Goal: Check status: Check status

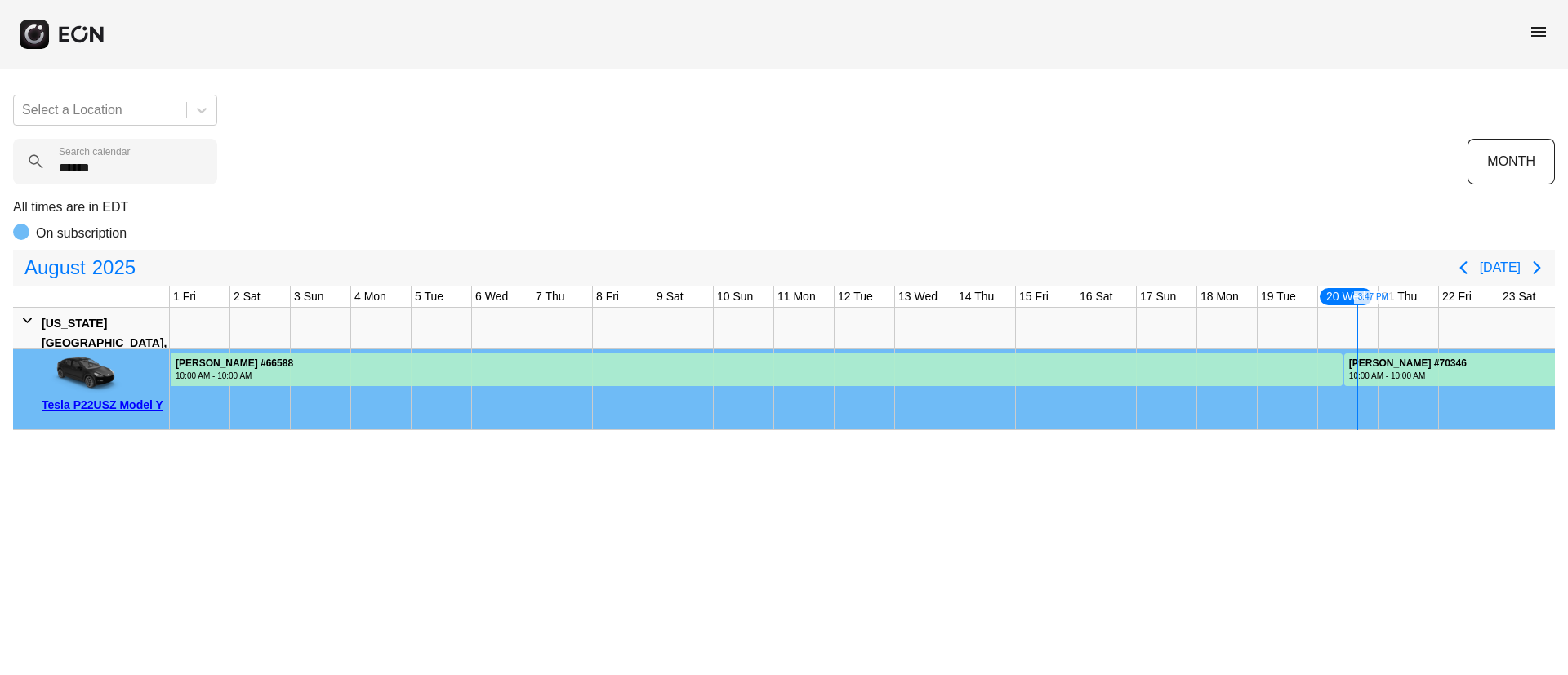
scroll to position [0, 331]
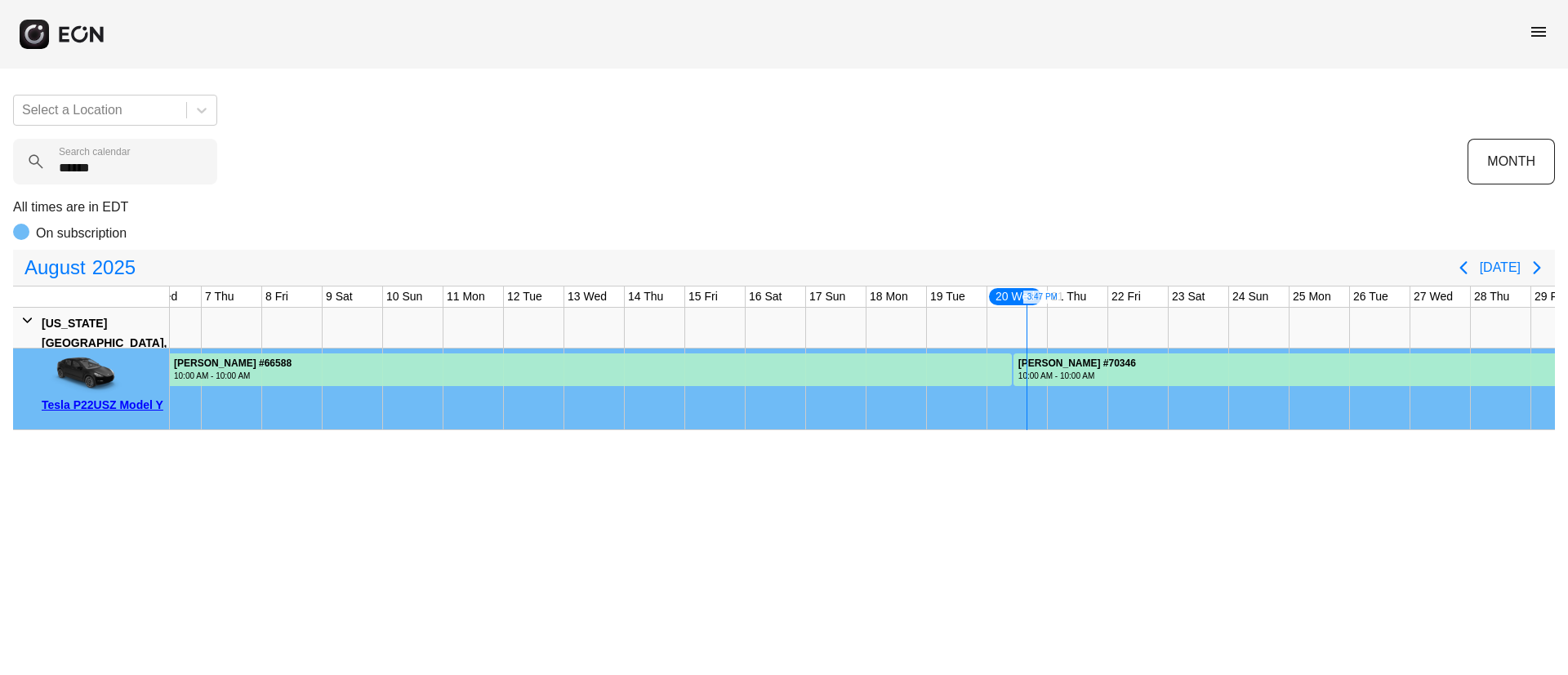
click at [1530, 36] on span "menu" at bounding box center [1538, 32] width 20 height 20
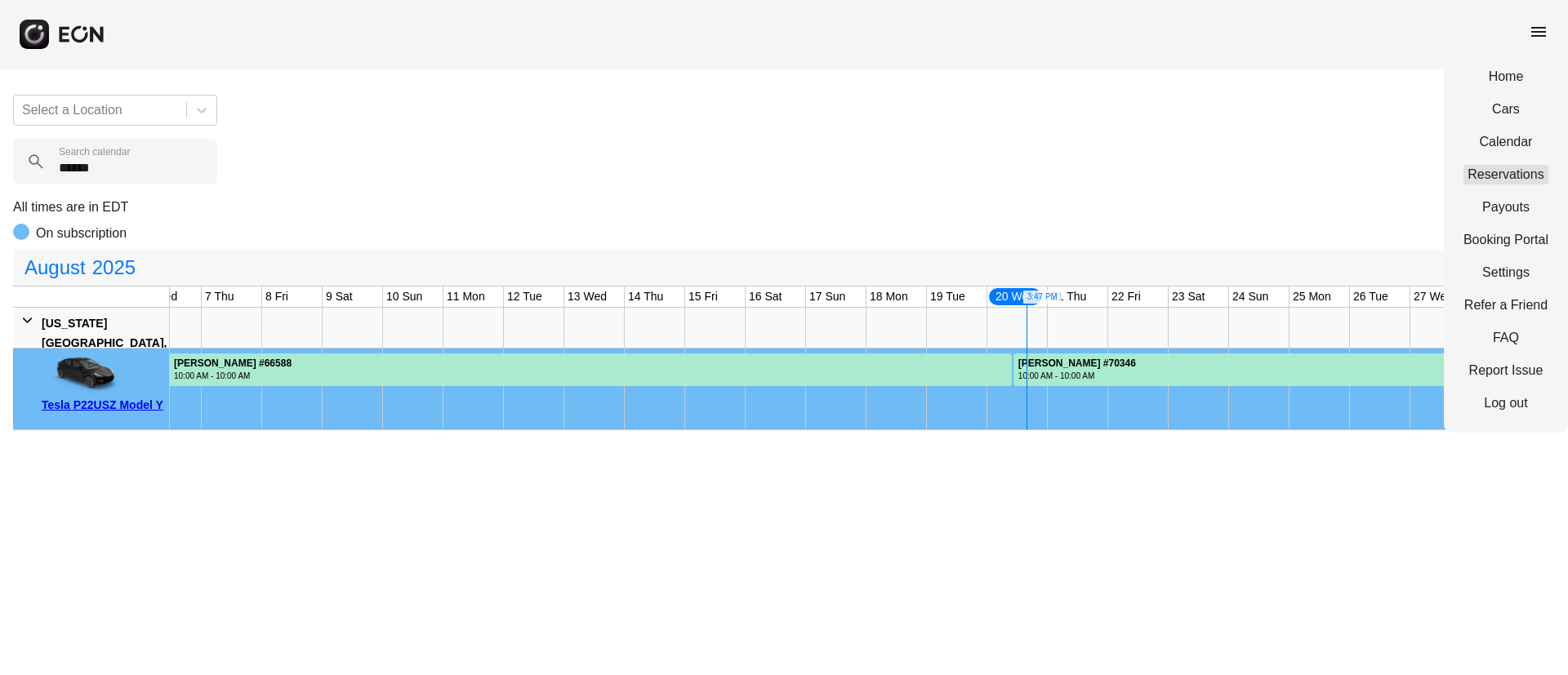
click at [1501, 169] on link "Reservations" at bounding box center [1506, 175] width 85 height 20
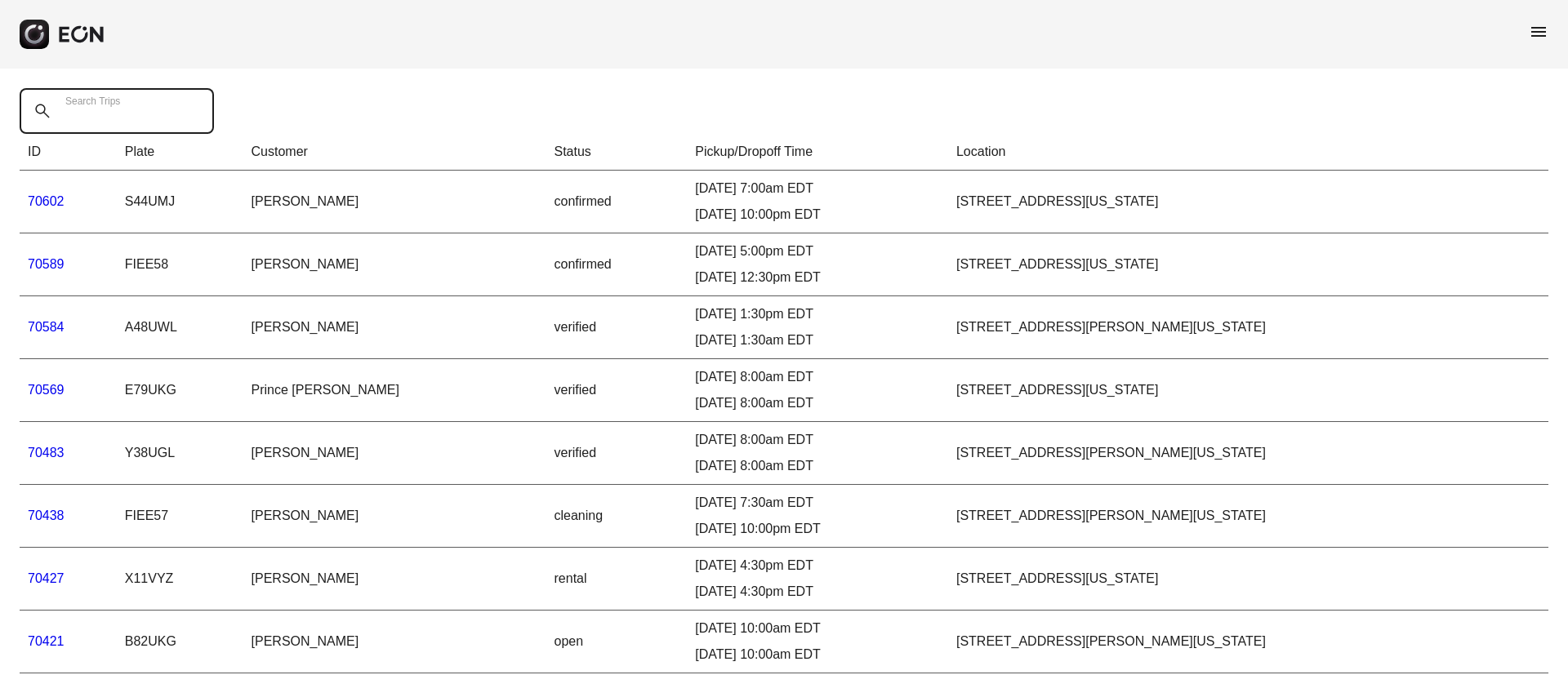
click at [129, 127] on Trips "Search Trips" at bounding box center [117, 111] width 195 height 45
paste Trips "*****"
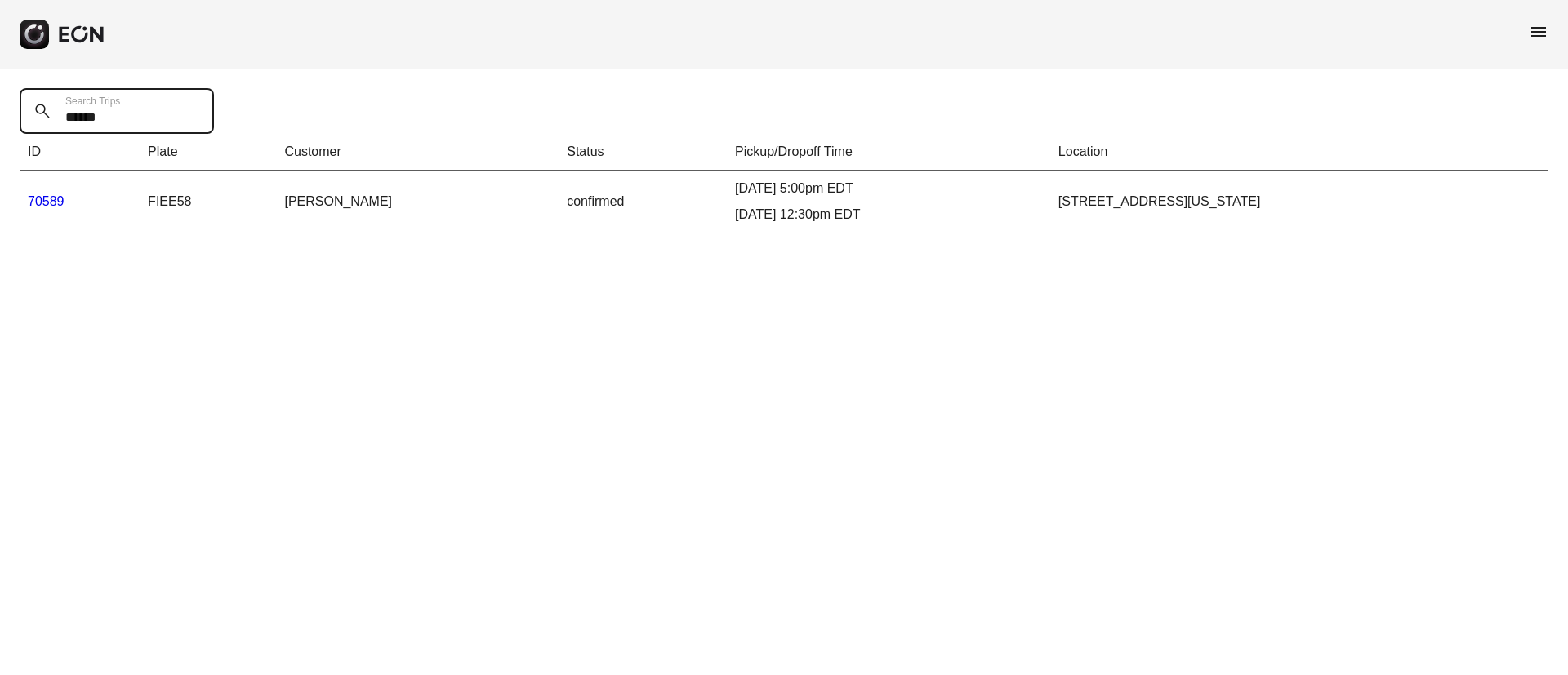
type Trips "*****"
click at [40, 205] on link "70589" at bounding box center [45, 202] width 37 height 14
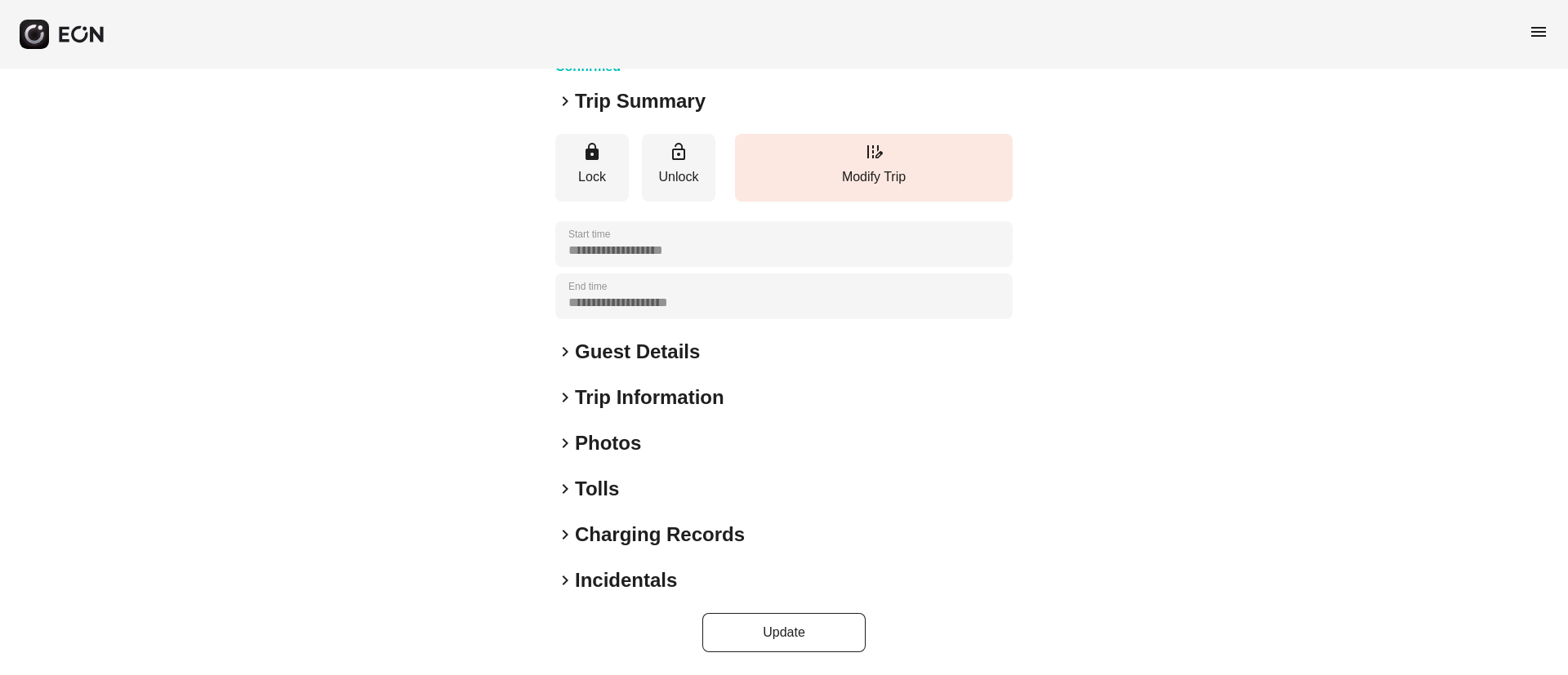
scroll to position [205, 0]
click at [699, 439] on div "keyboard_arrow_right Photos" at bounding box center [784, 443] width 457 height 26
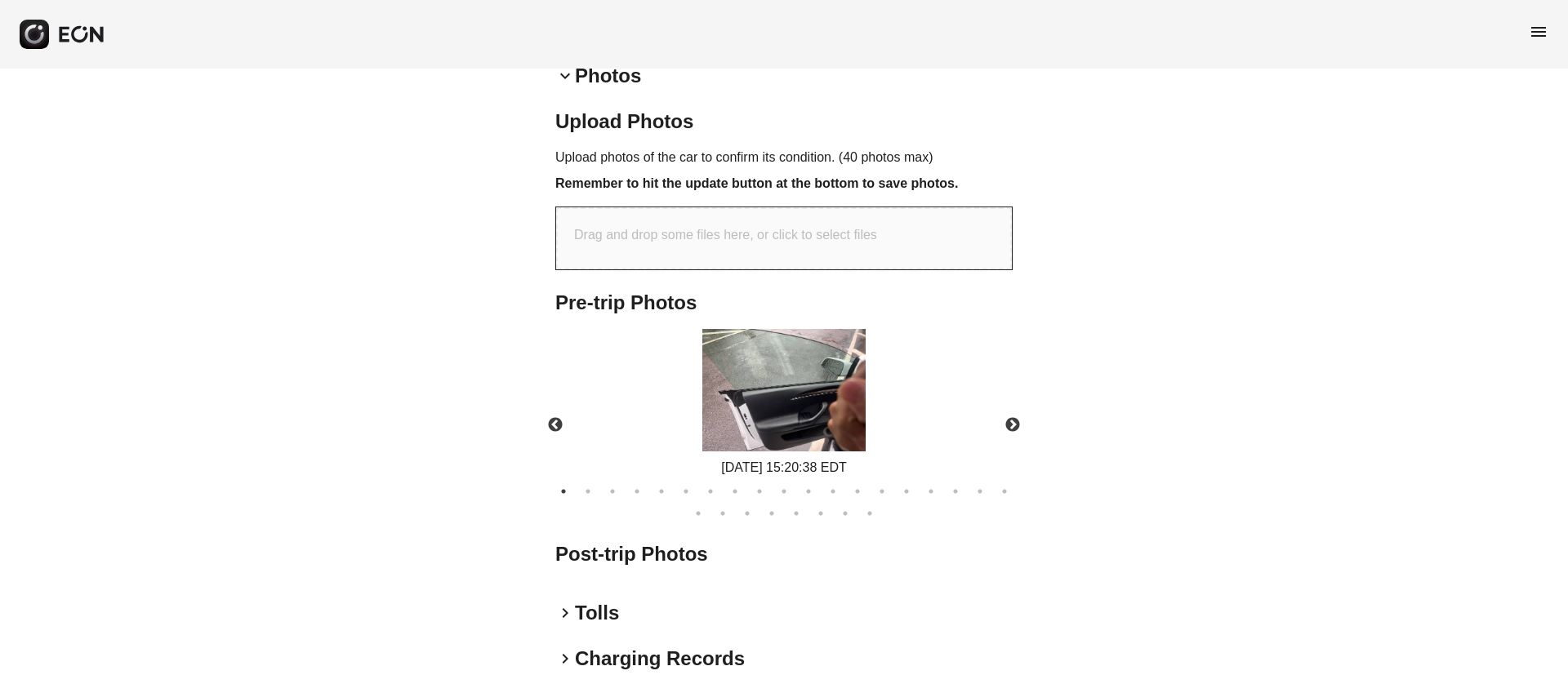
scroll to position [574, 0]
click at [1008, 421] on button "Next" at bounding box center [1013, 423] width 57 height 57
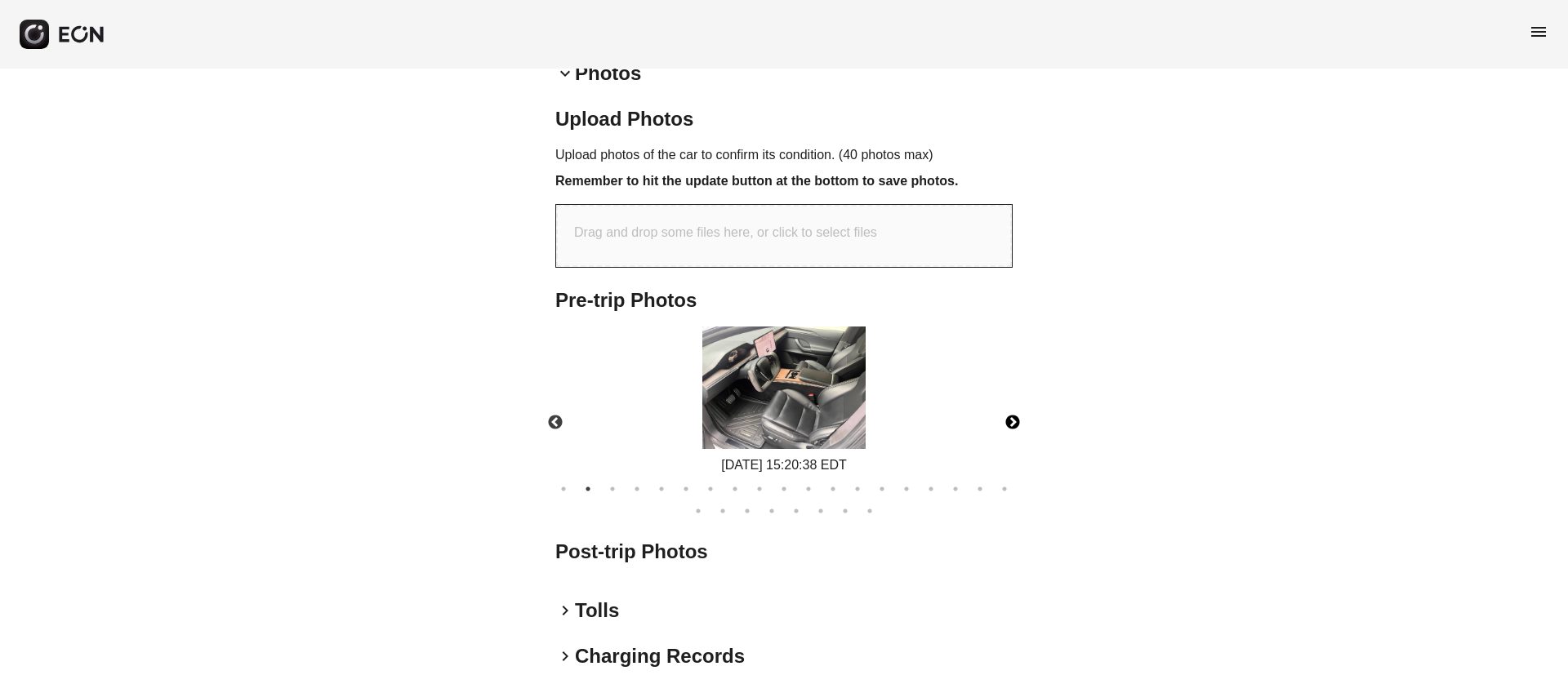
click at [1008, 421] on button "Next" at bounding box center [1013, 423] width 57 height 57
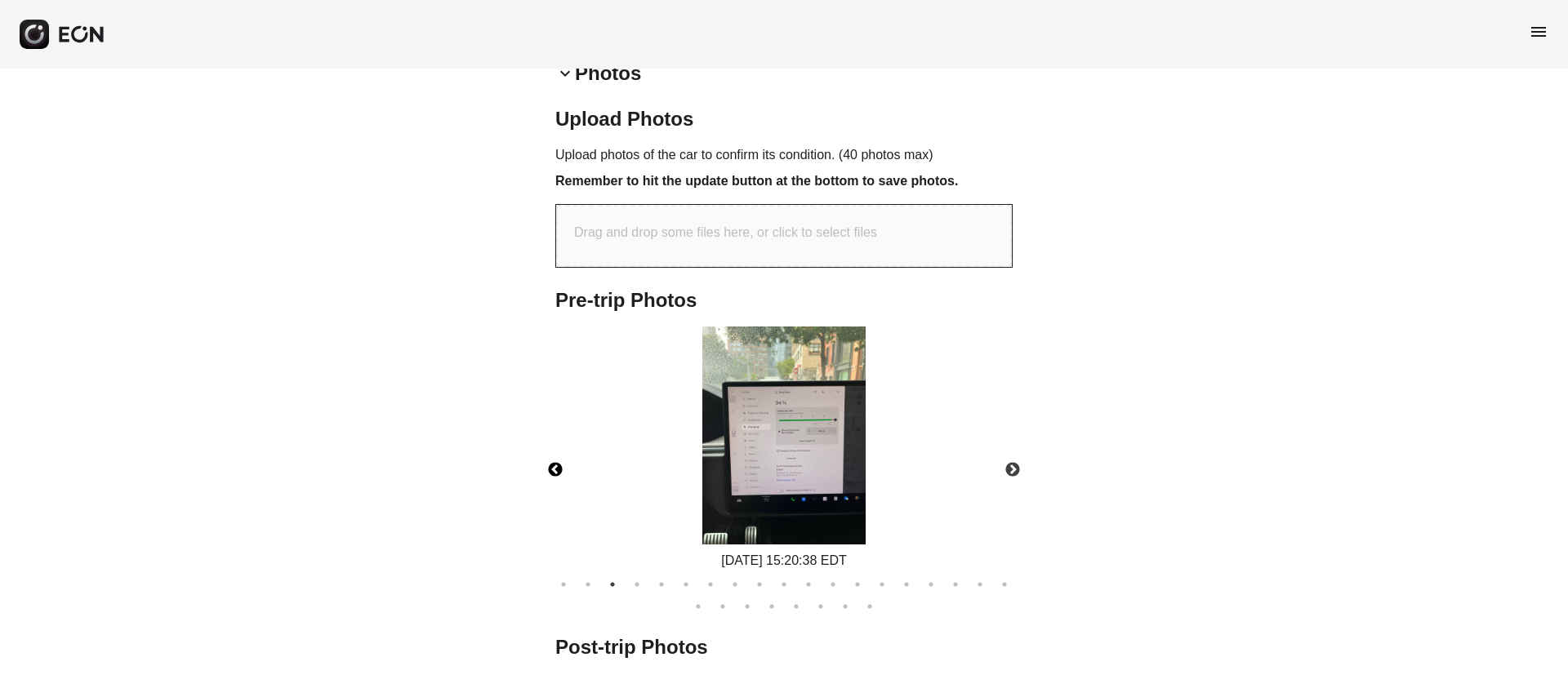
click at [564, 467] on button "Previous" at bounding box center [555, 470] width 57 height 57
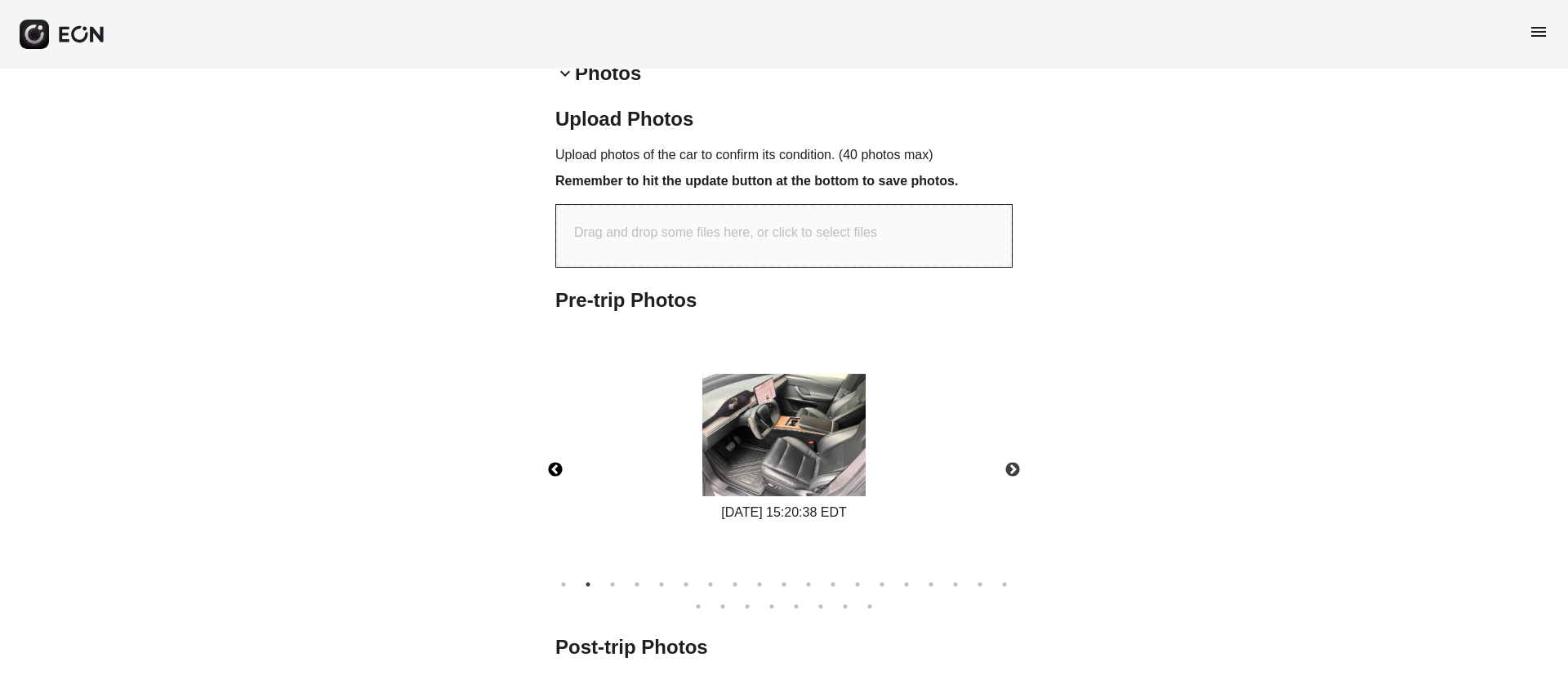
click at [766, 475] on img at bounding box center [784, 435] width 163 height 123
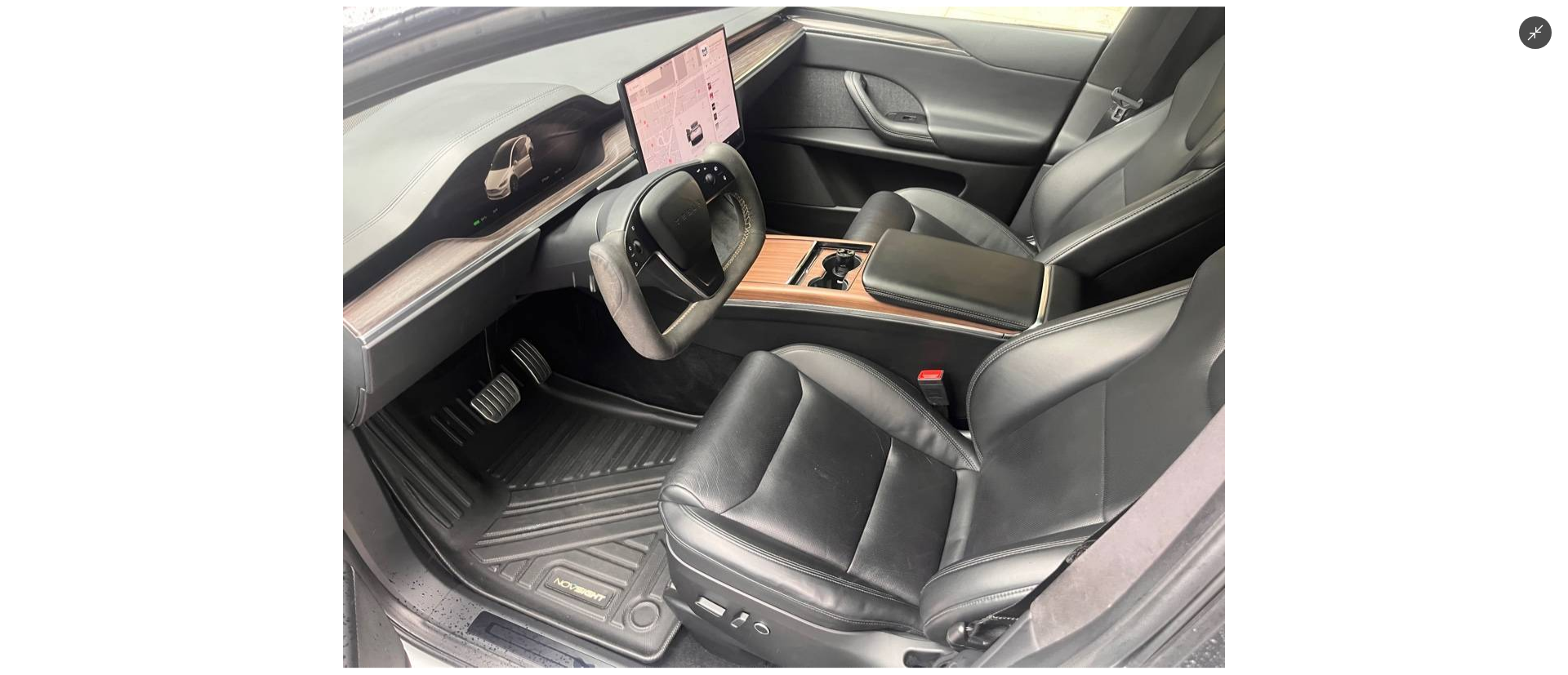
click at [786, 437] on img at bounding box center [784, 337] width 881 height 661
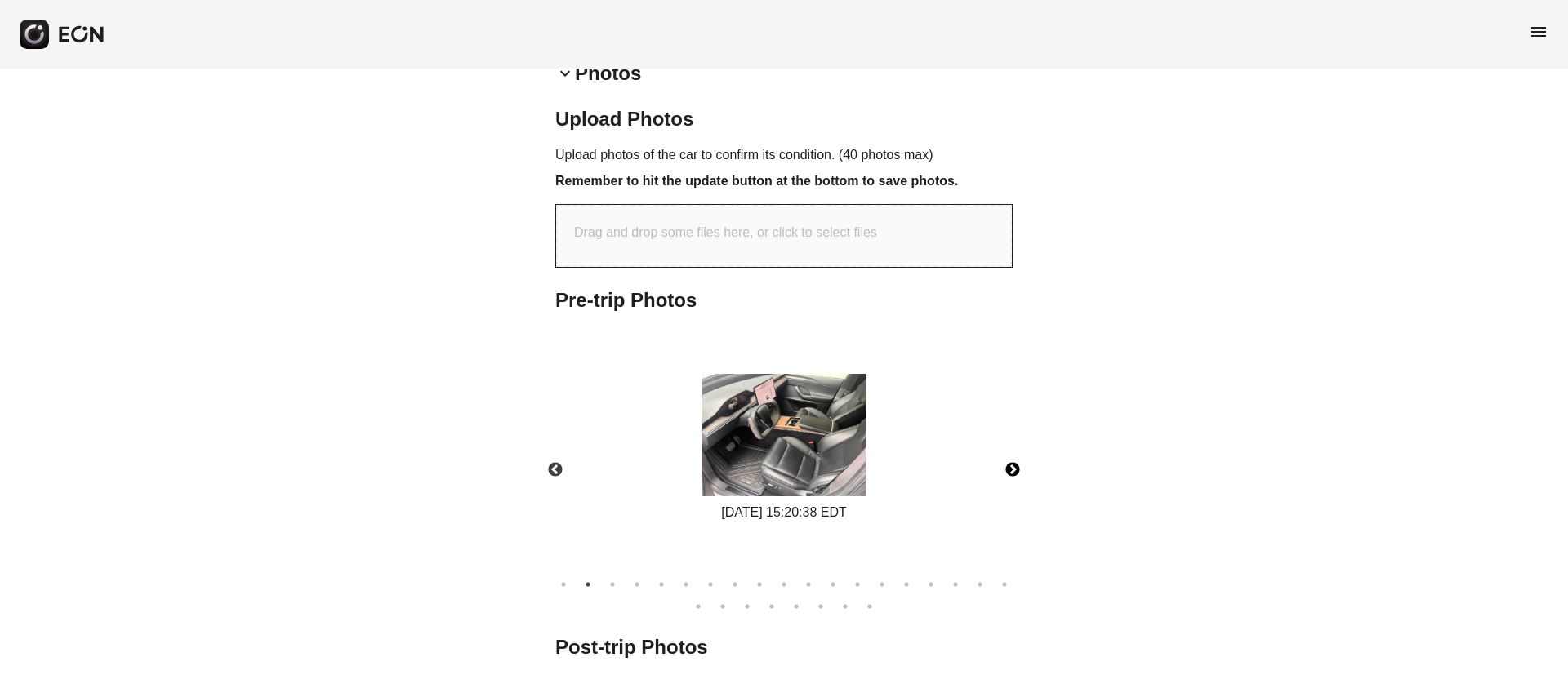
click at [1009, 459] on button "Next" at bounding box center [1013, 470] width 57 height 57
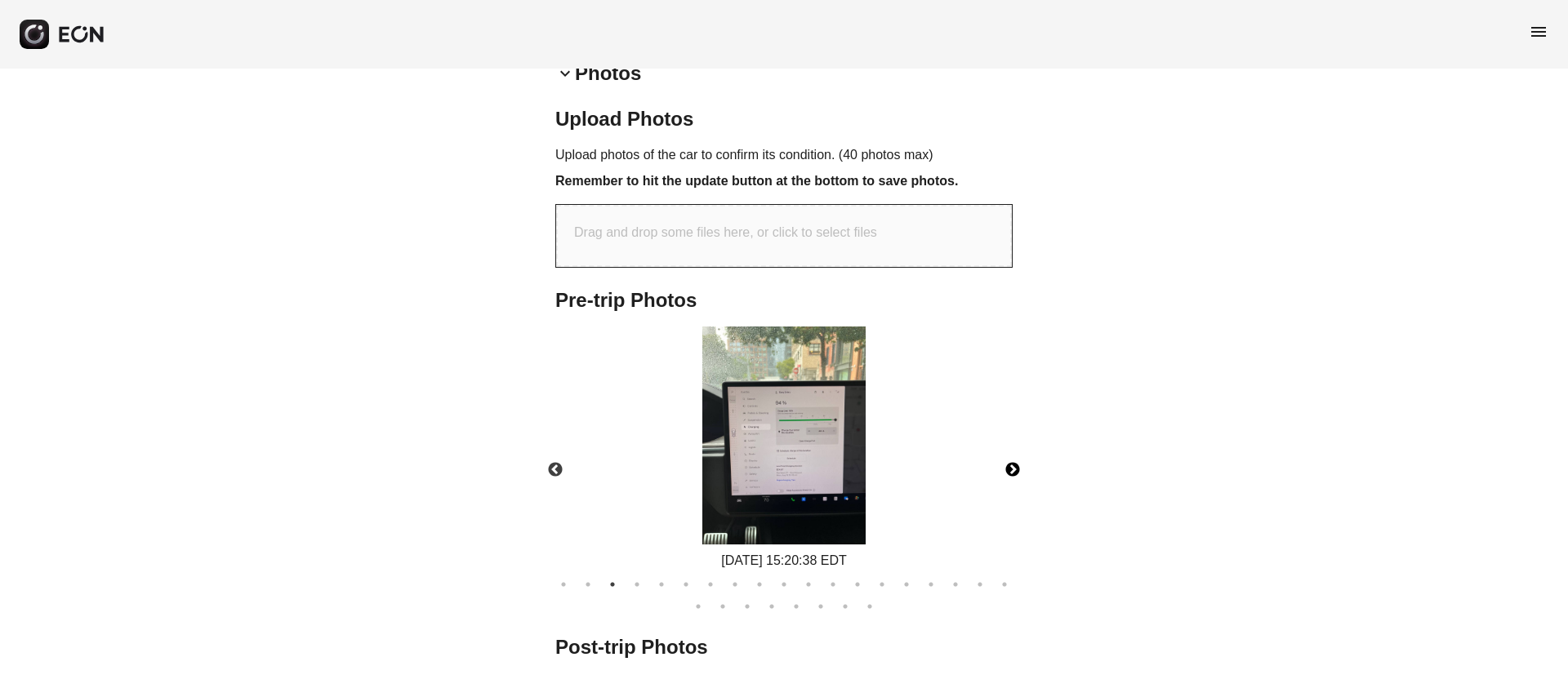
click at [833, 477] on img at bounding box center [784, 436] width 163 height 218
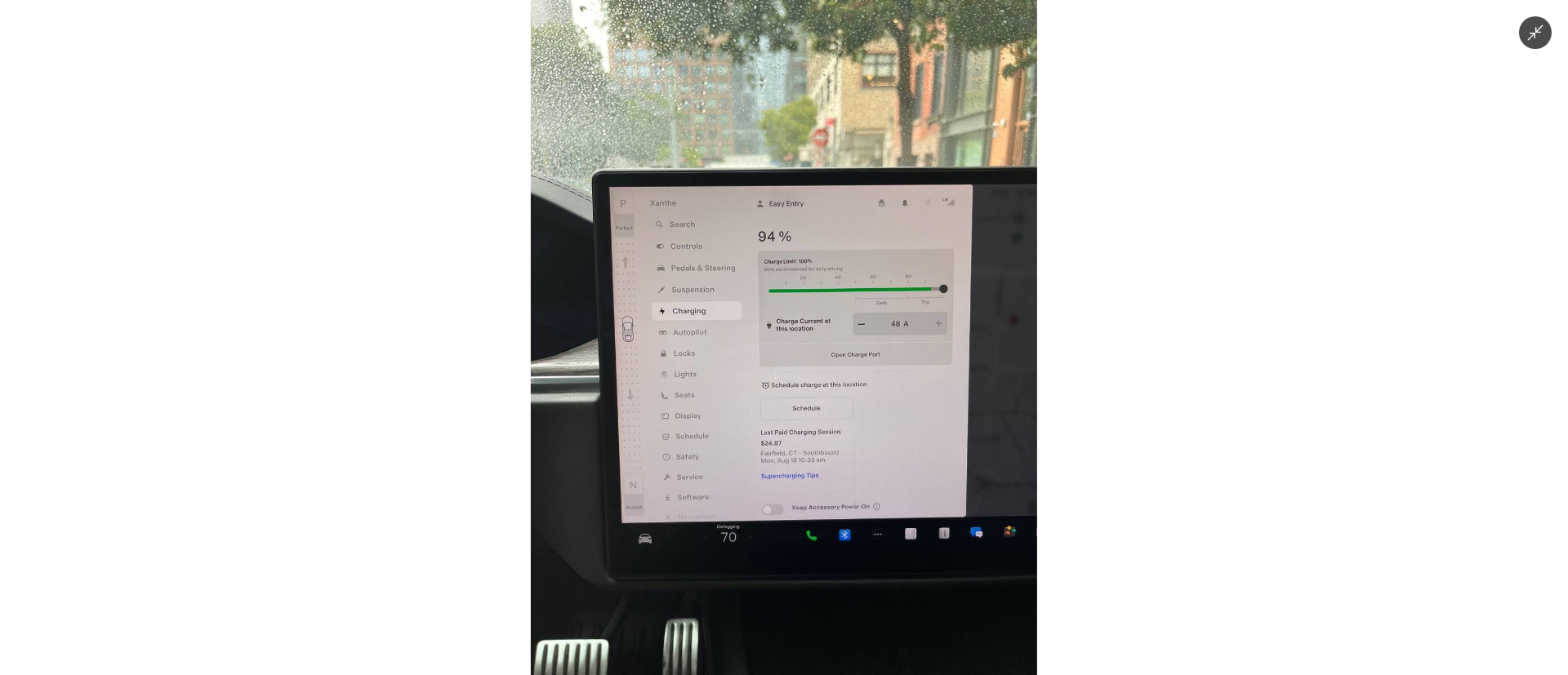
click at [833, 477] on img at bounding box center [784, 337] width 506 height 675
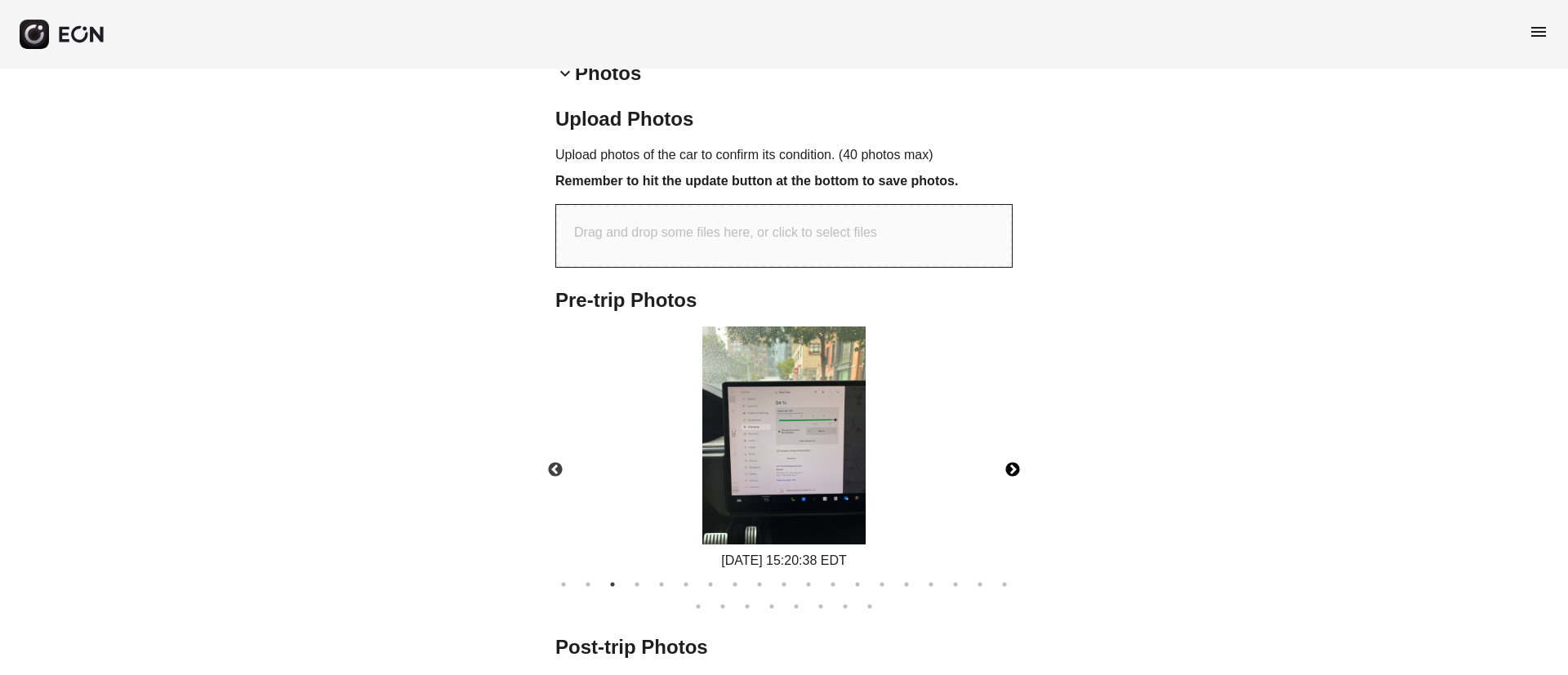
click at [833, 477] on img at bounding box center [784, 436] width 163 height 218
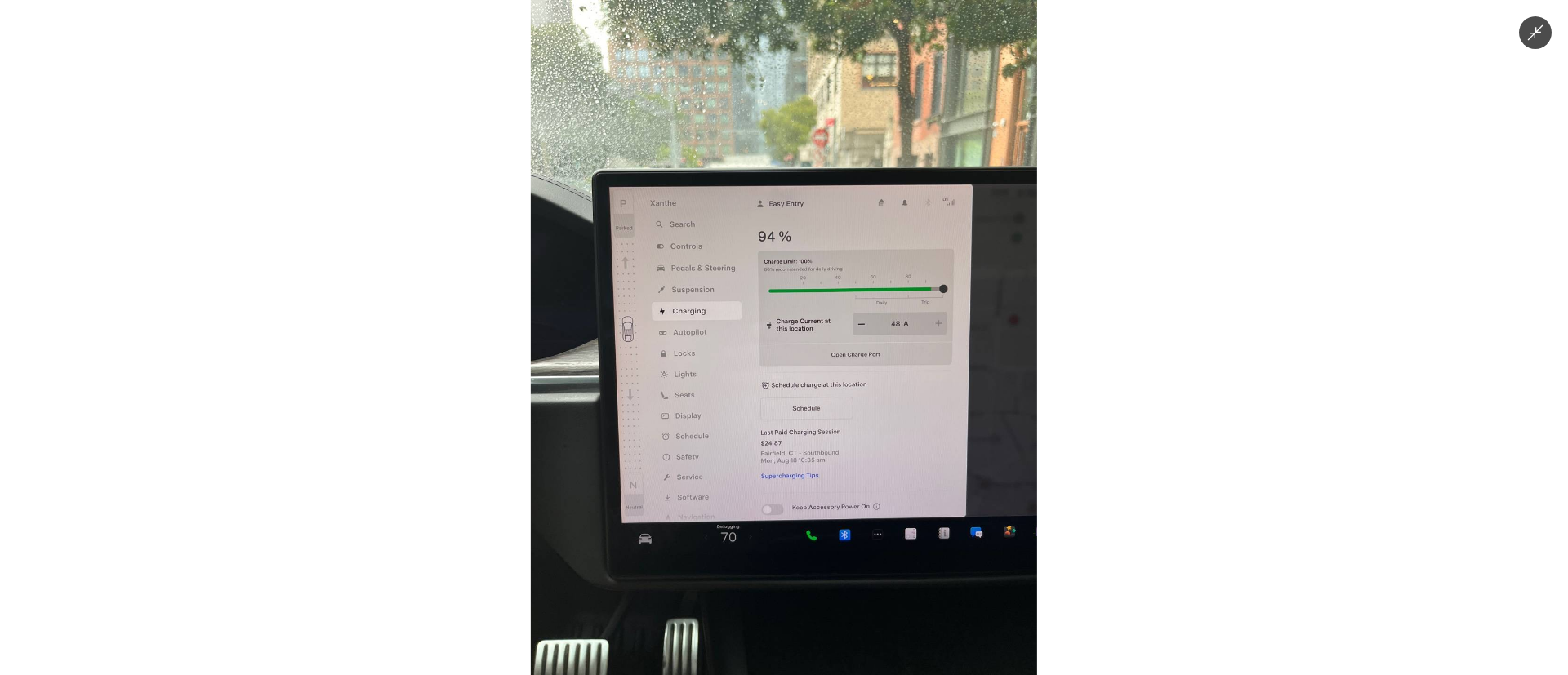
click at [833, 477] on img at bounding box center [784, 337] width 506 height 675
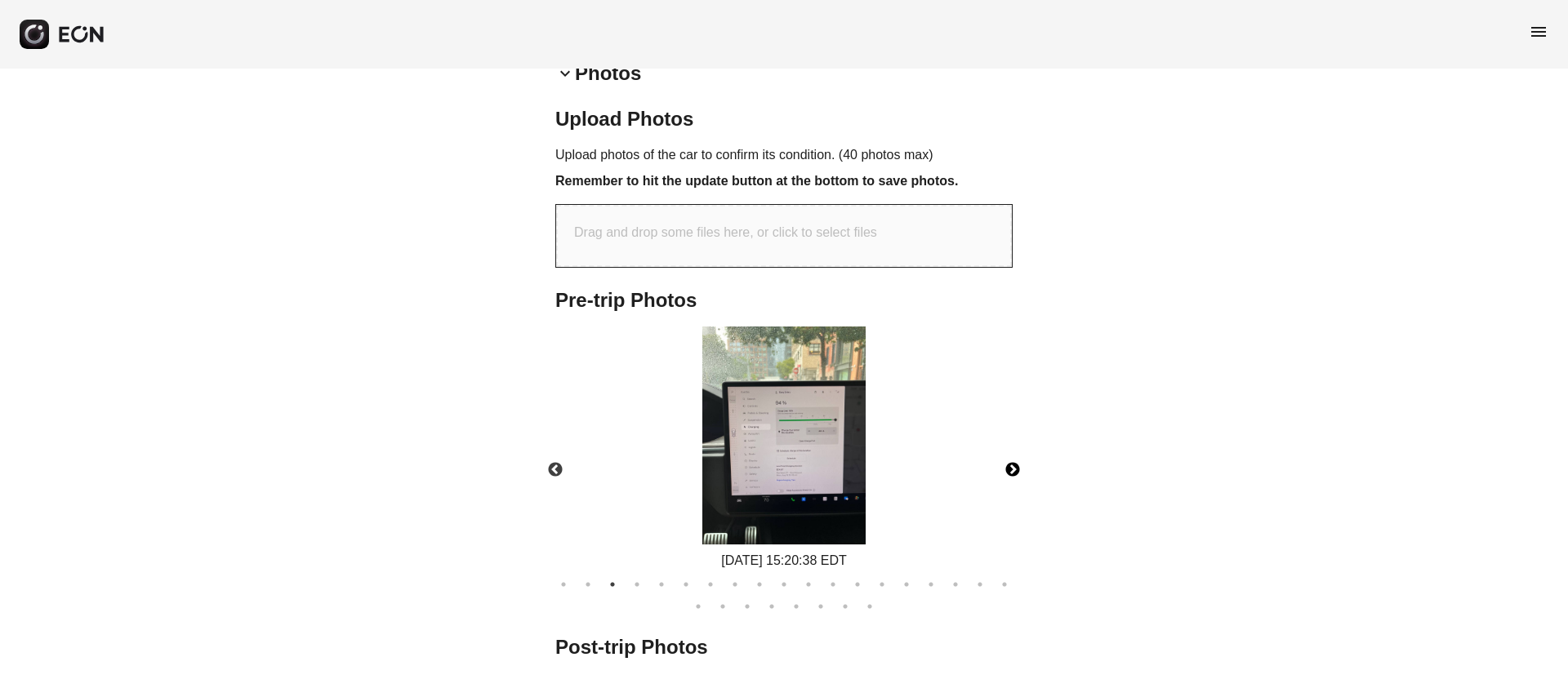
click at [833, 477] on img at bounding box center [784, 436] width 163 height 218
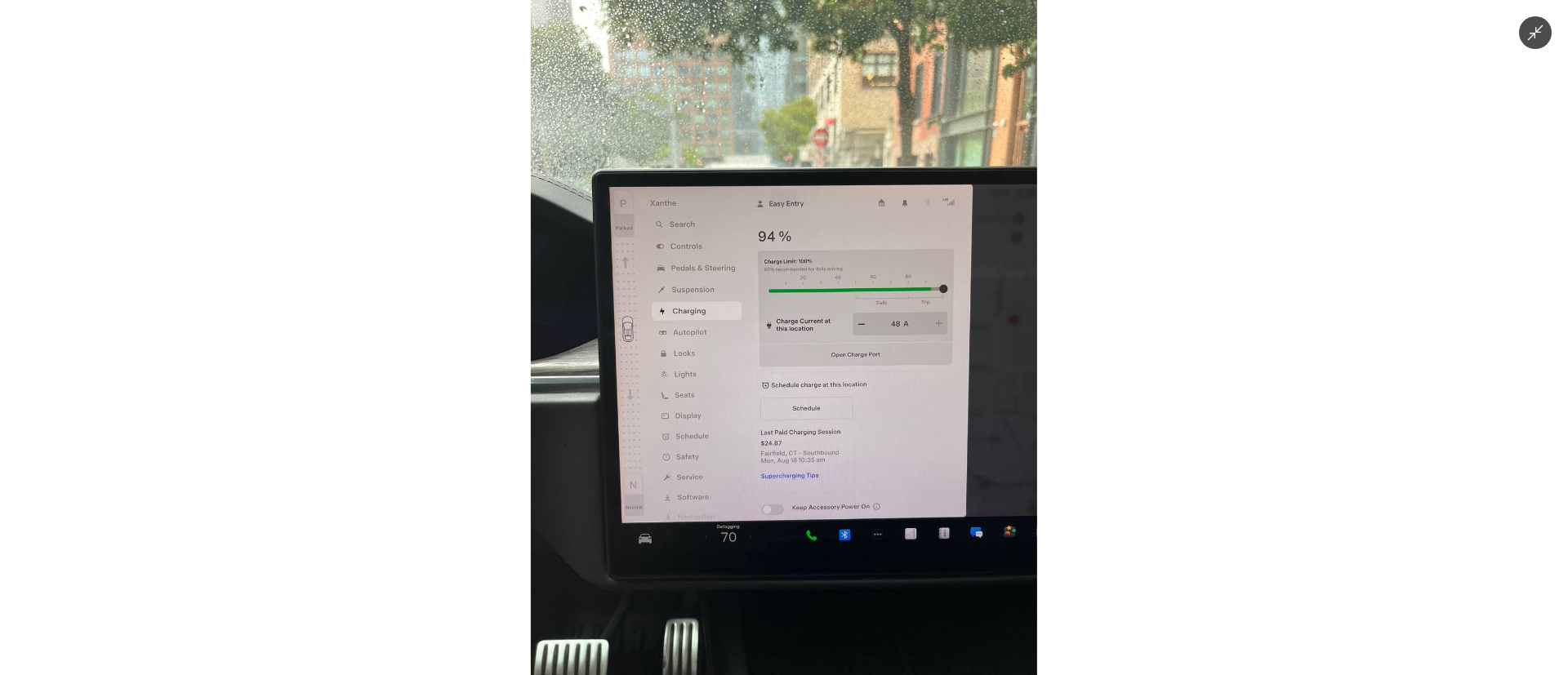
click at [833, 477] on img at bounding box center [784, 337] width 506 height 675
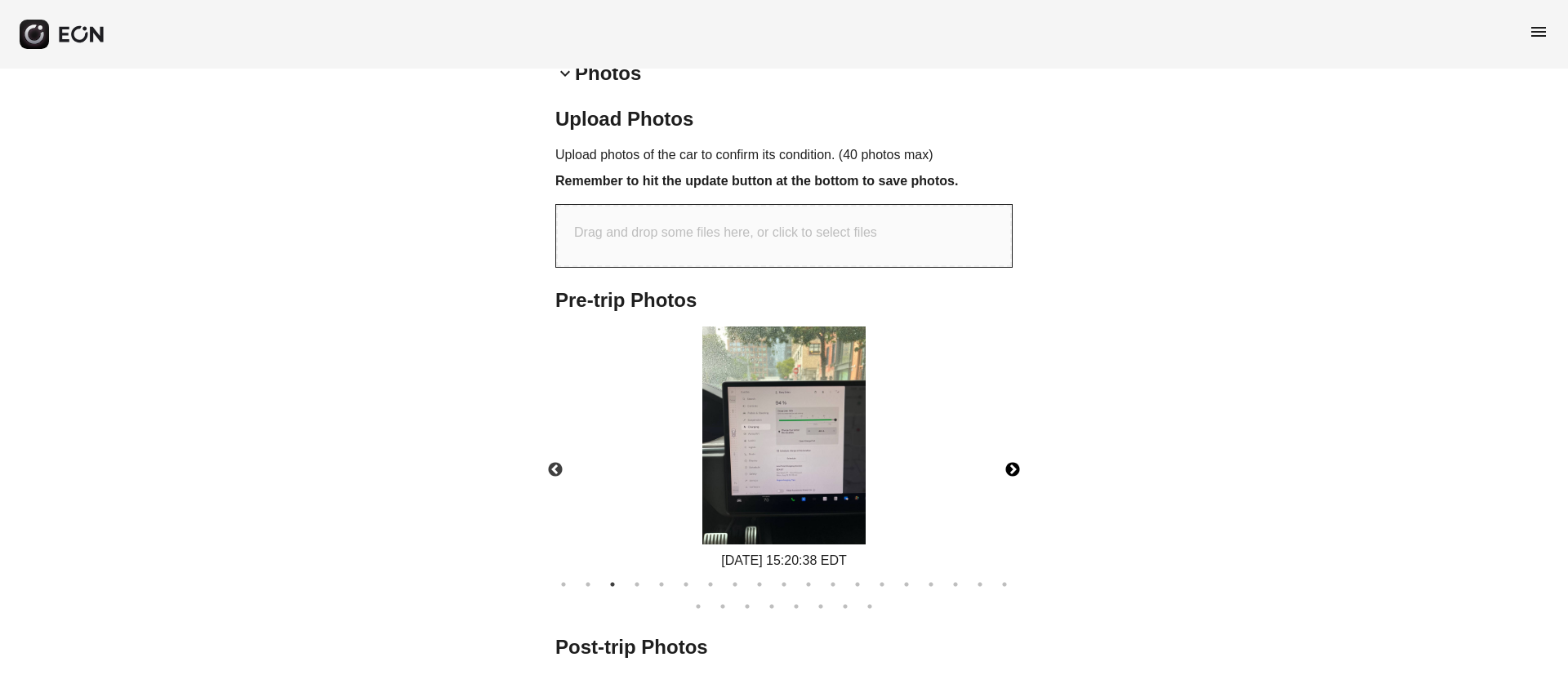
click at [1007, 469] on button "Next" at bounding box center [1013, 470] width 57 height 57
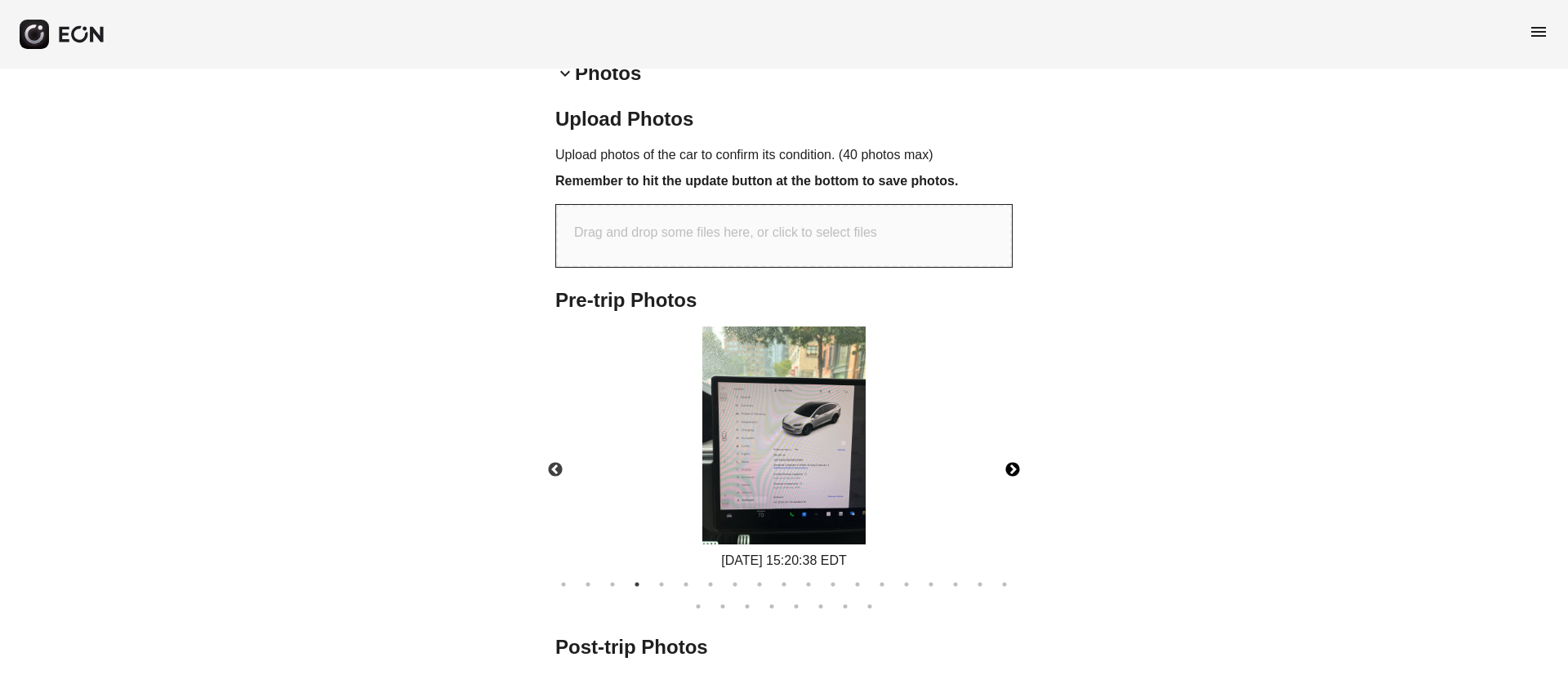
click at [819, 449] on img at bounding box center [784, 436] width 163 height 218
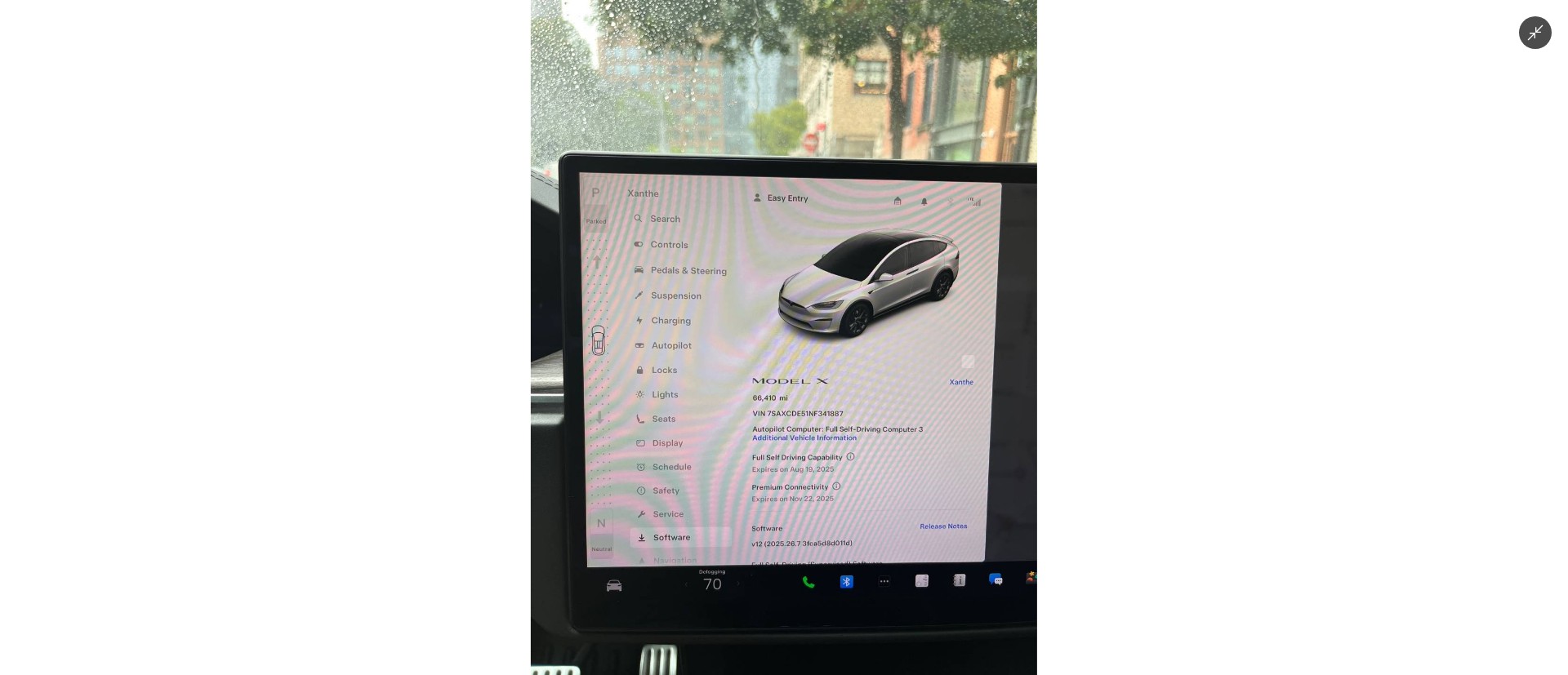
click at [819, 449] on img at bounding box center [784, 337] width 506 height 675
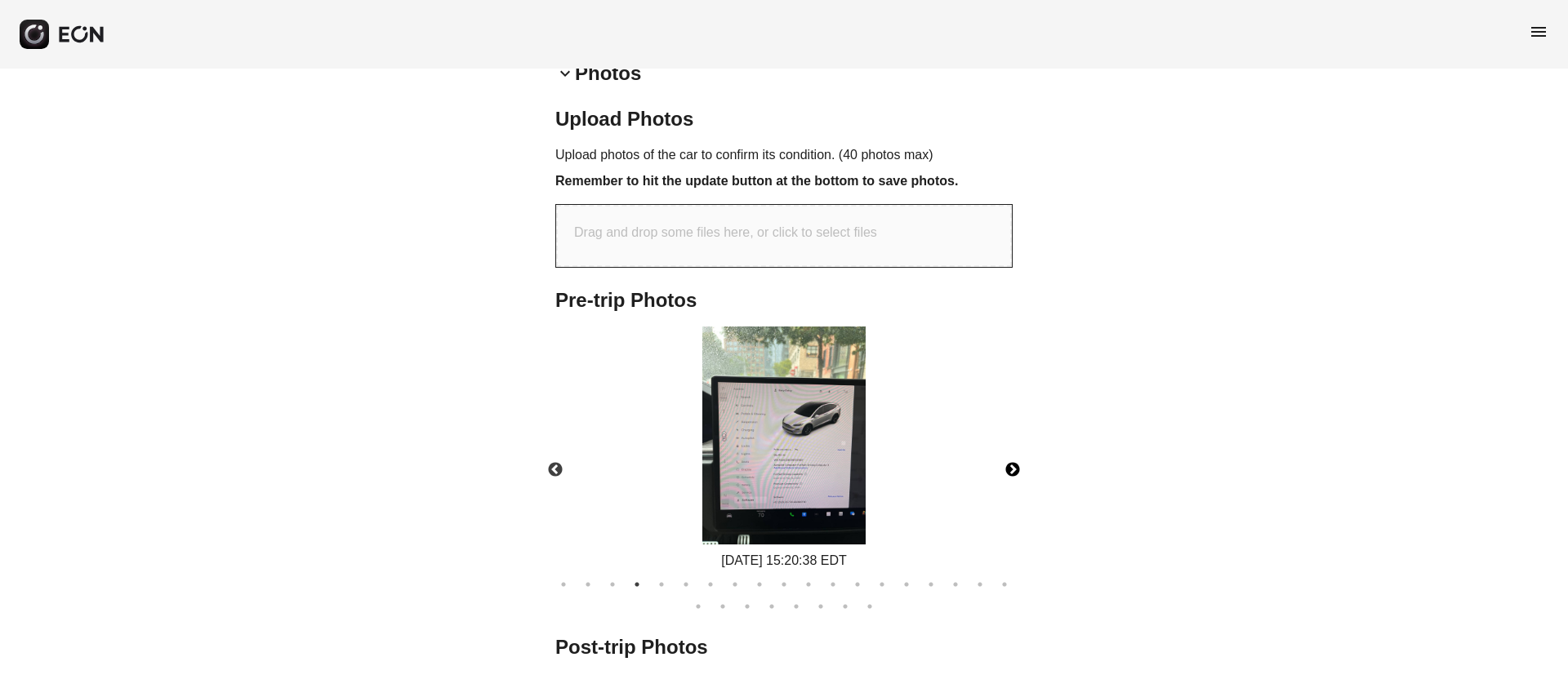
click at [1013, 472] on button "Next" at bounding box center [1013, 470] width 57 height 57
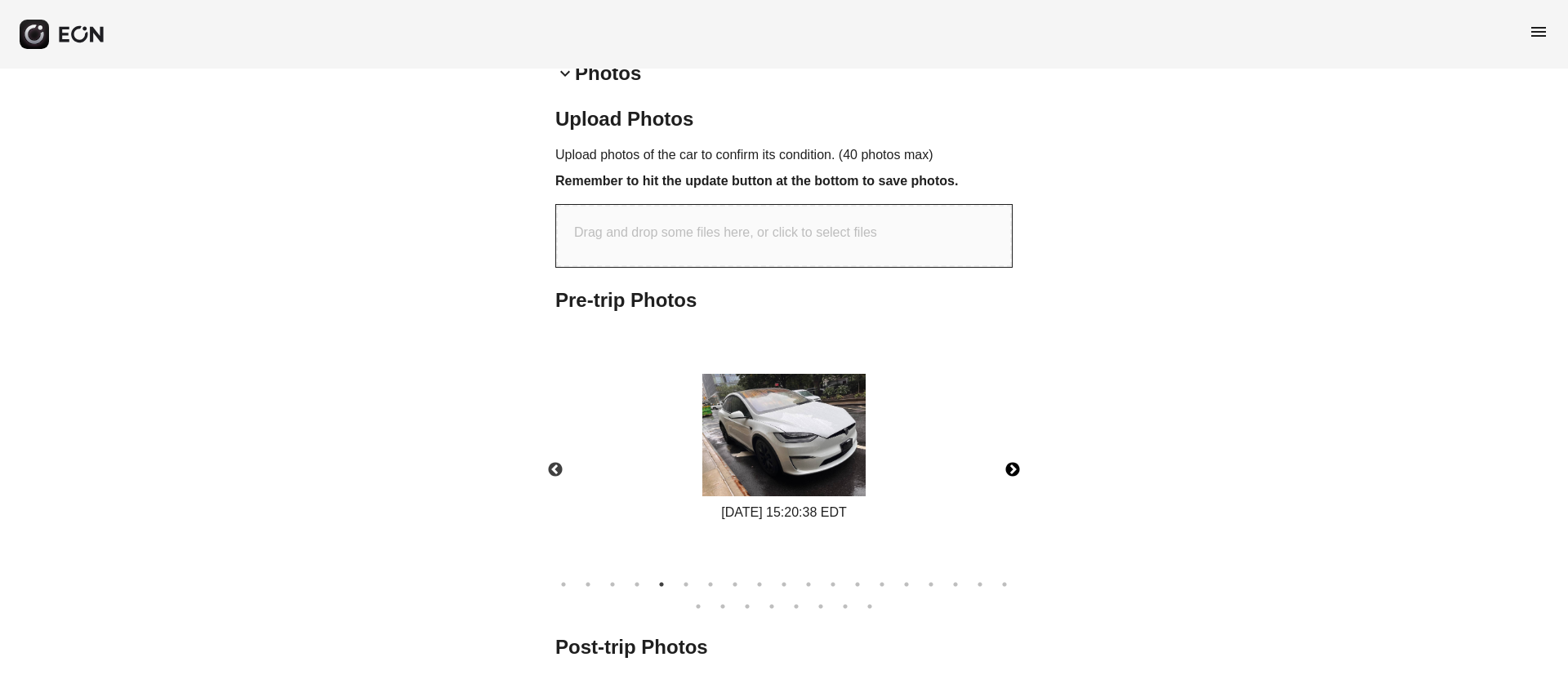
click at [830, 454] on img at bounding box center [784, 435] width 163 height 123
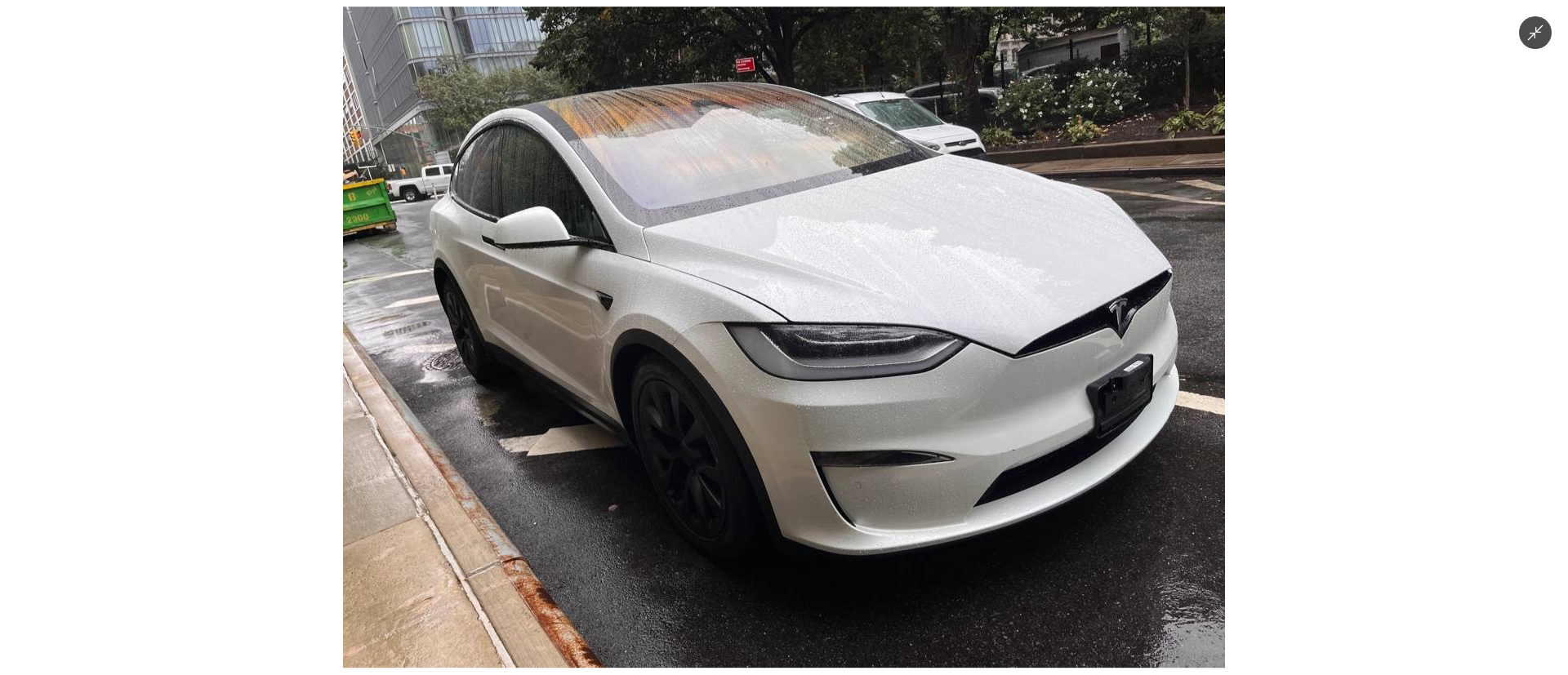
click at [820, 330] on img at bounding box center [784, 337] width 881 height 661
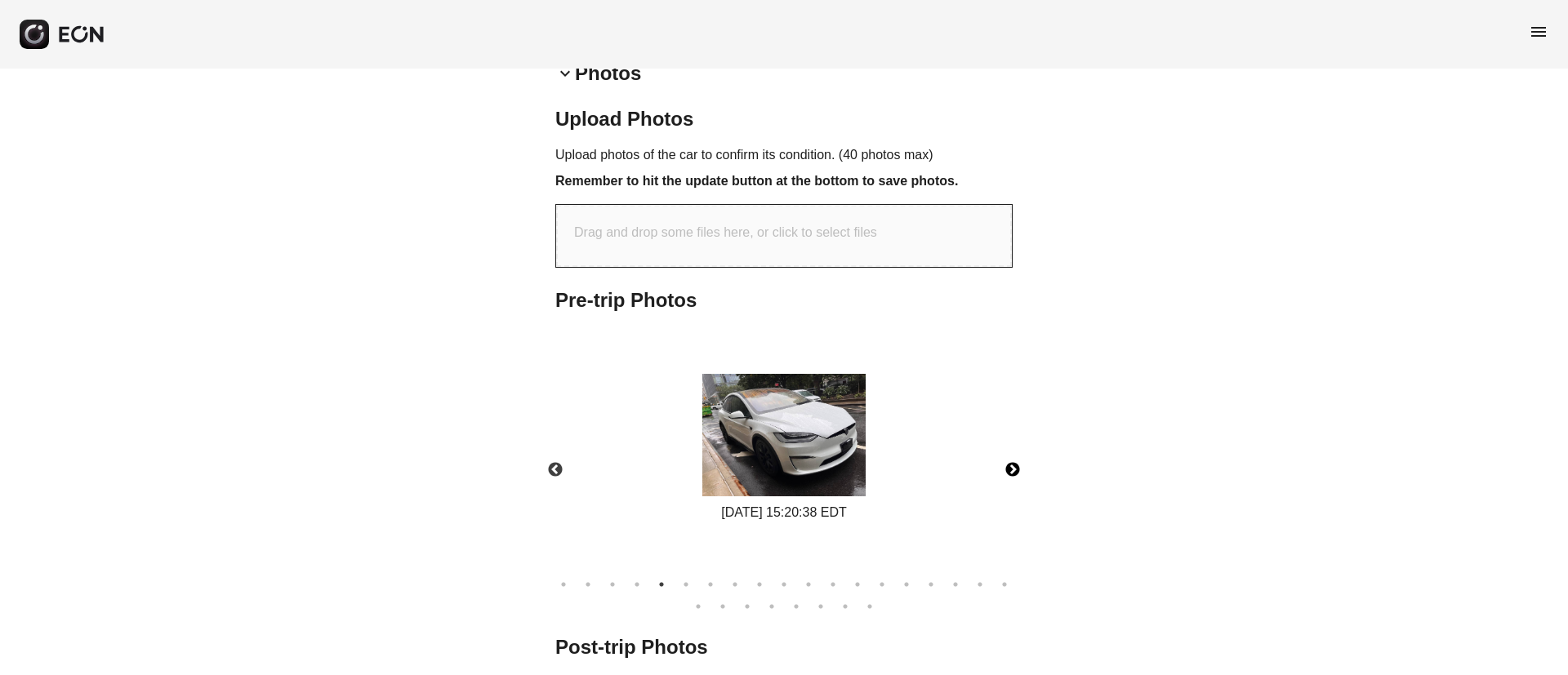
click at [1013, 467] on button "Next" at bounding box center [1013, 470] width 57 height 57
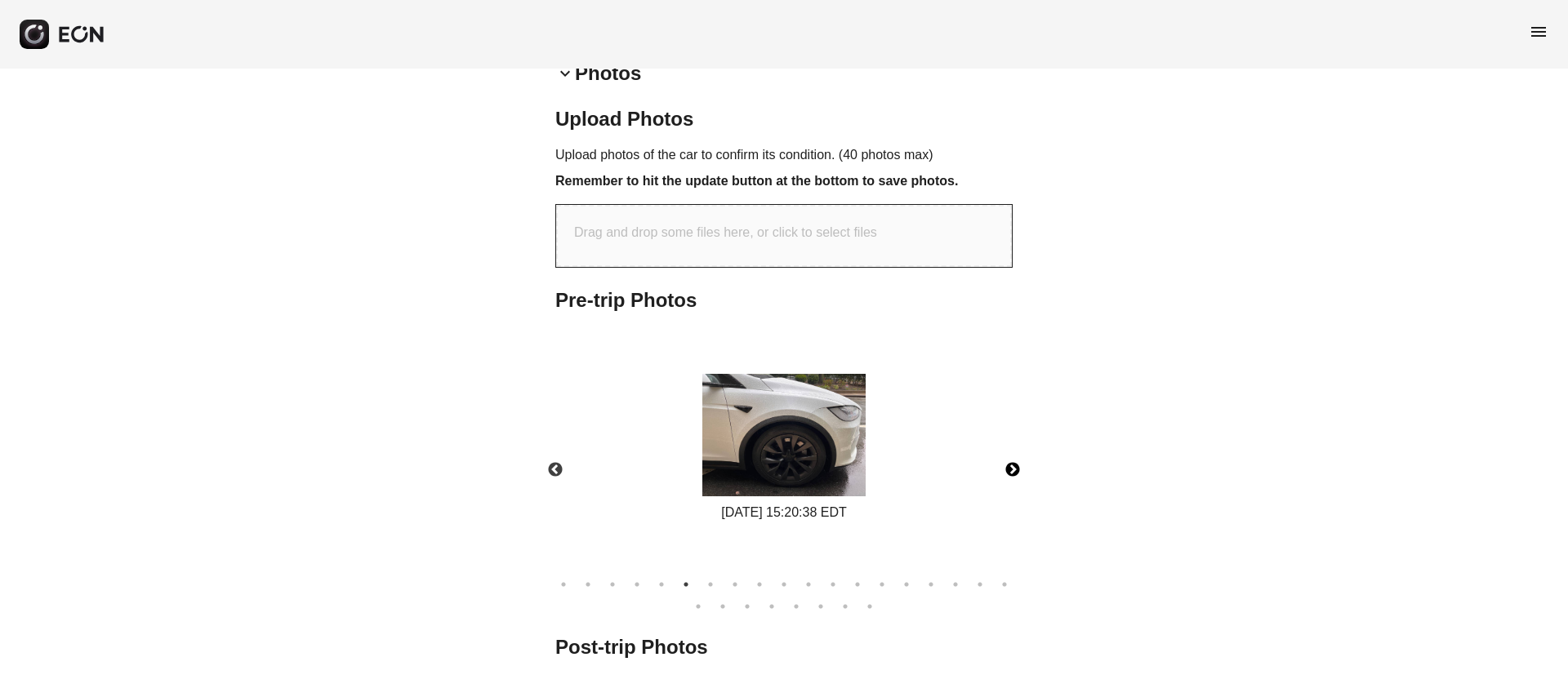
click at [814, 465] on img at bounding box center [784, 435] width 163 height 123
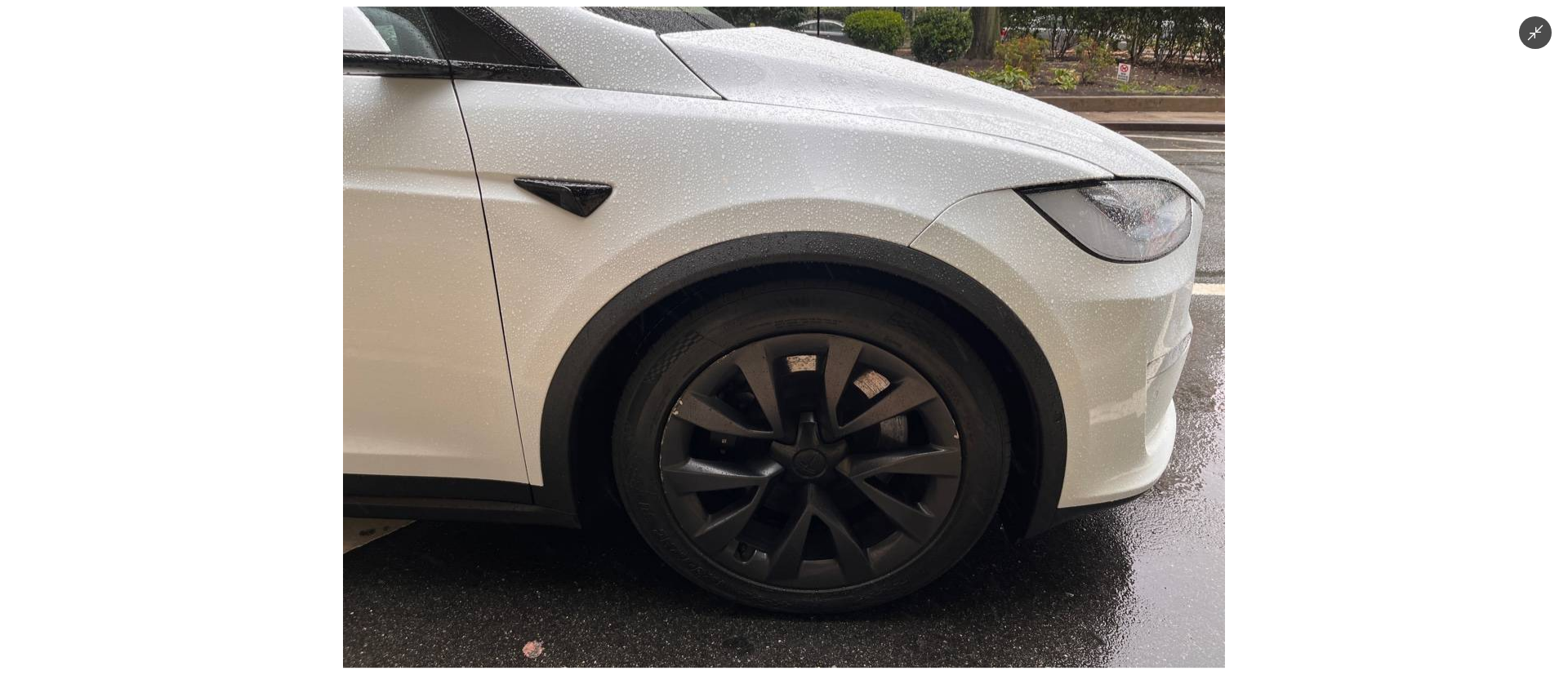
click at [814, 465] on img at bounding box center [784, 337] width 881 height 661
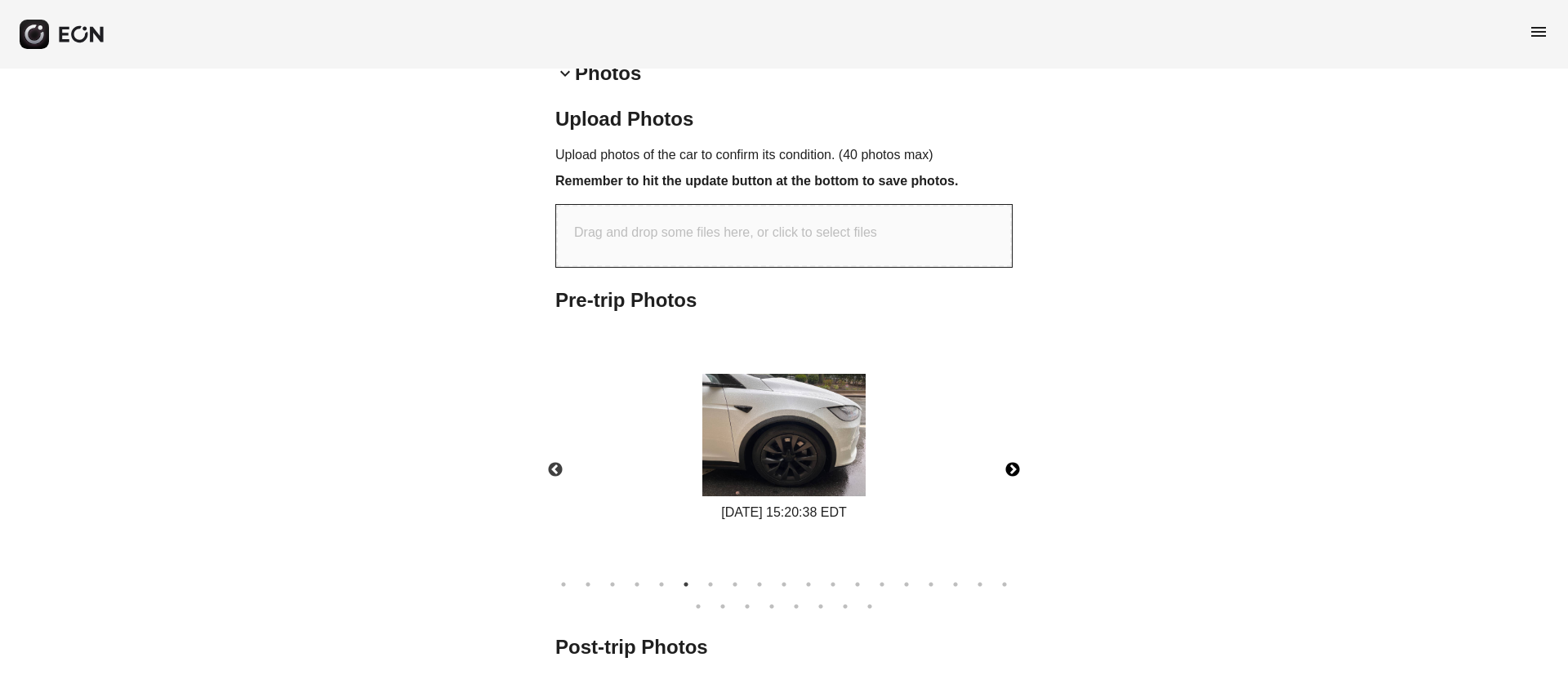
click at [1018, 471] on button "Next" at bounding box center [1013, 470] width 57 height 57
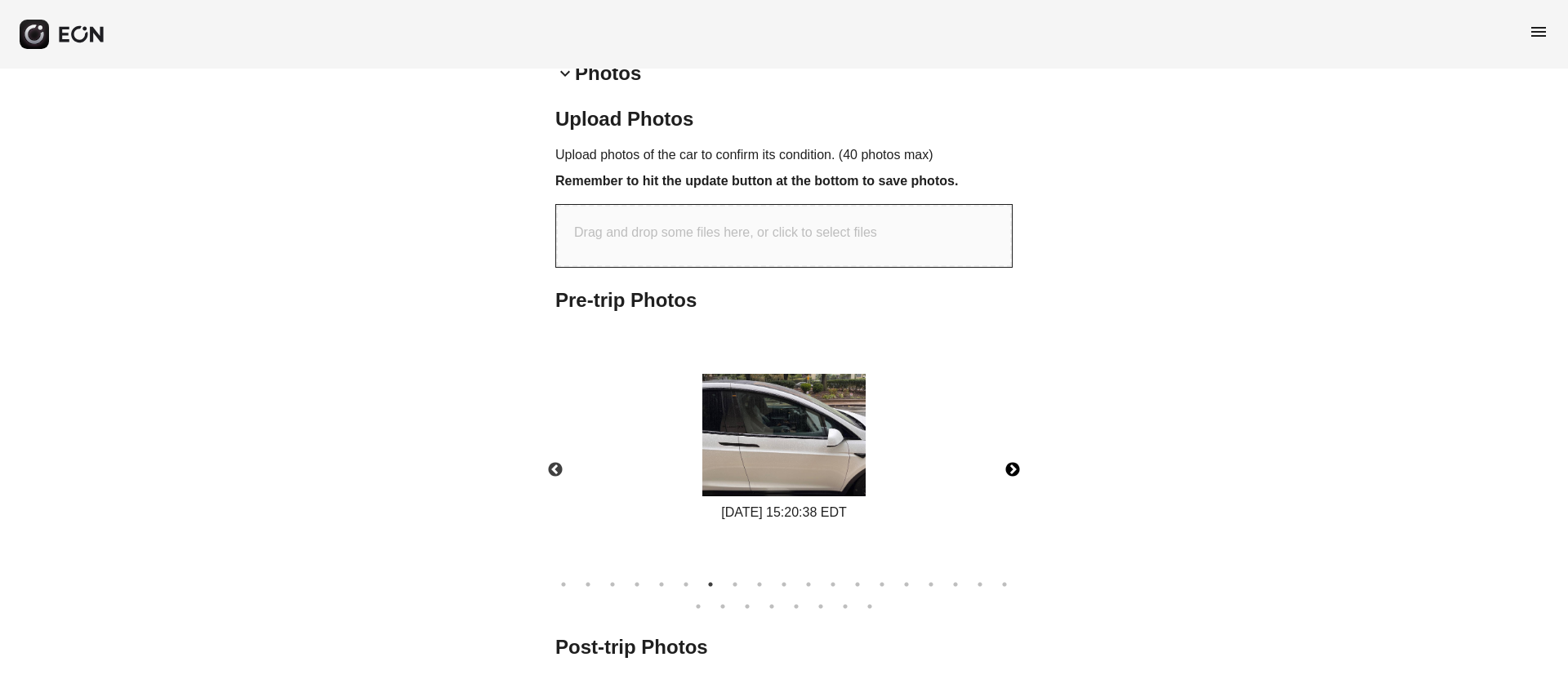
click at [855, 445] on img at bounding box center [784, 435] width 163 height 123
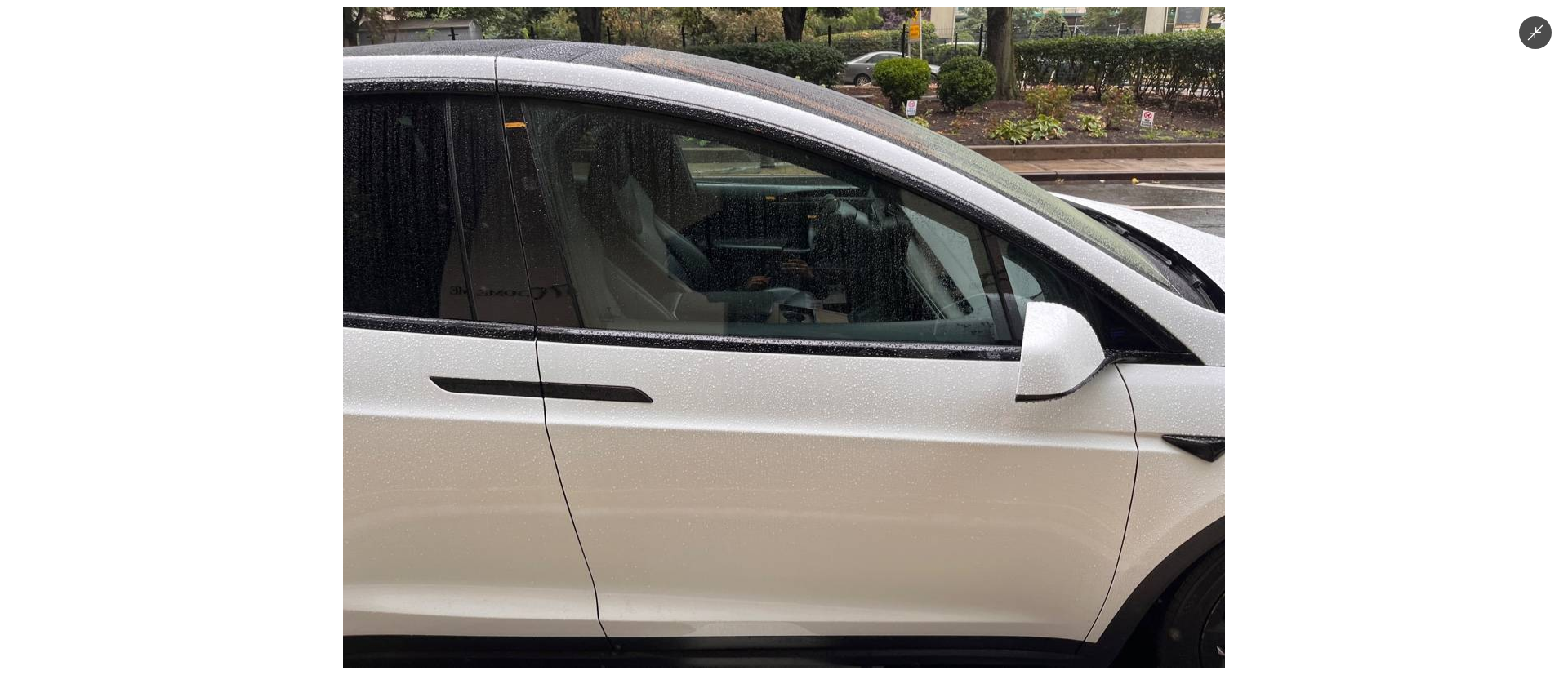
click at [855, 445] on img at bounding box center [784, 337] width 881 height 661
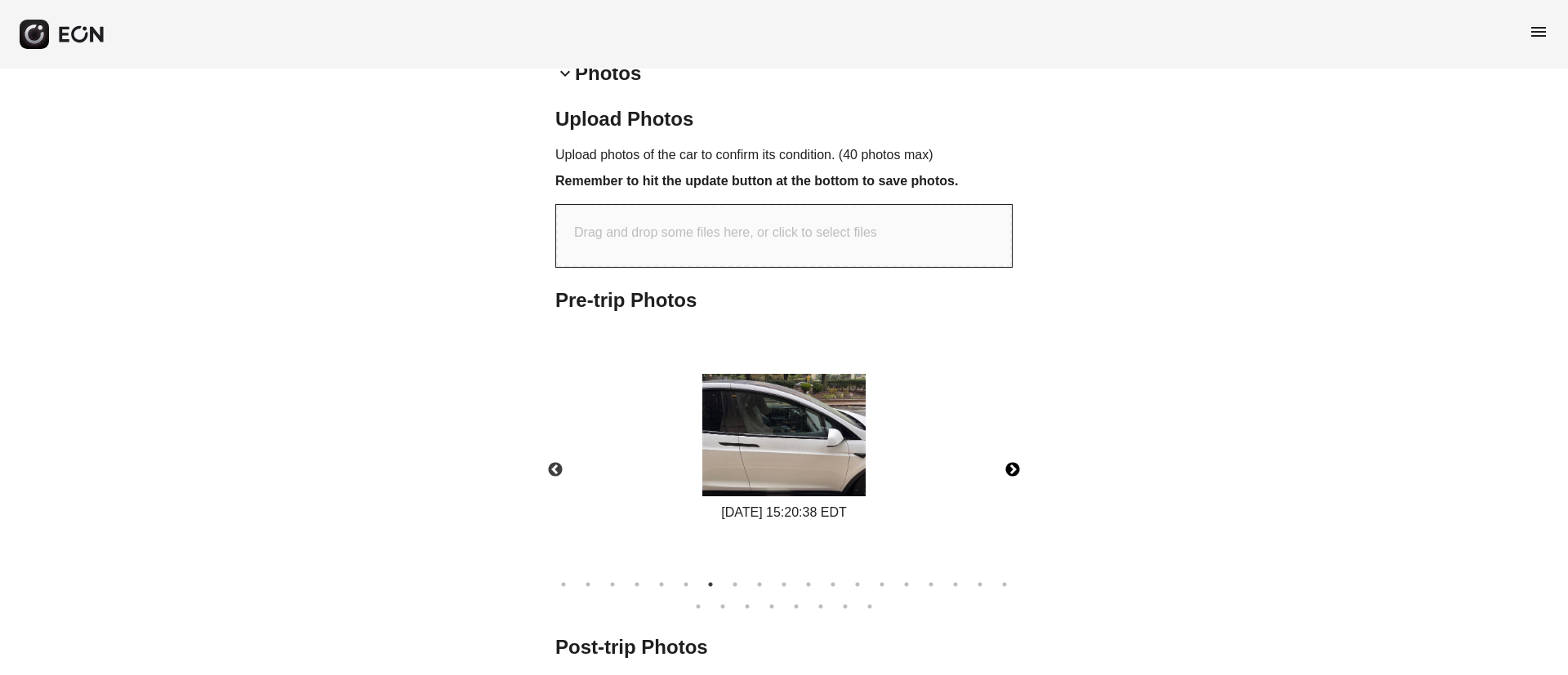
click at [1013, 469] on button "Next" at bounding box center [1013, 470] width 57 height 57
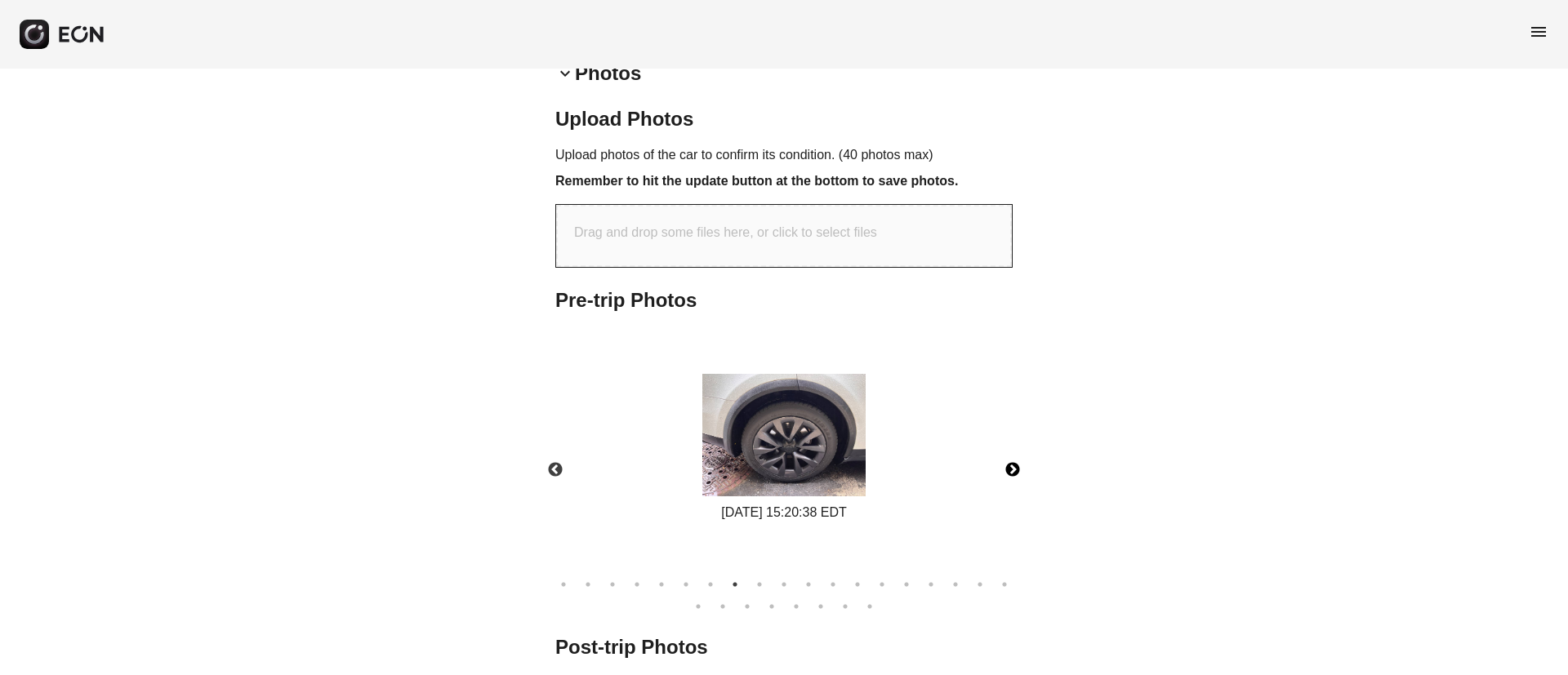
click at [853, 459] on img at bounding box center [784, 435] width 163 height 123
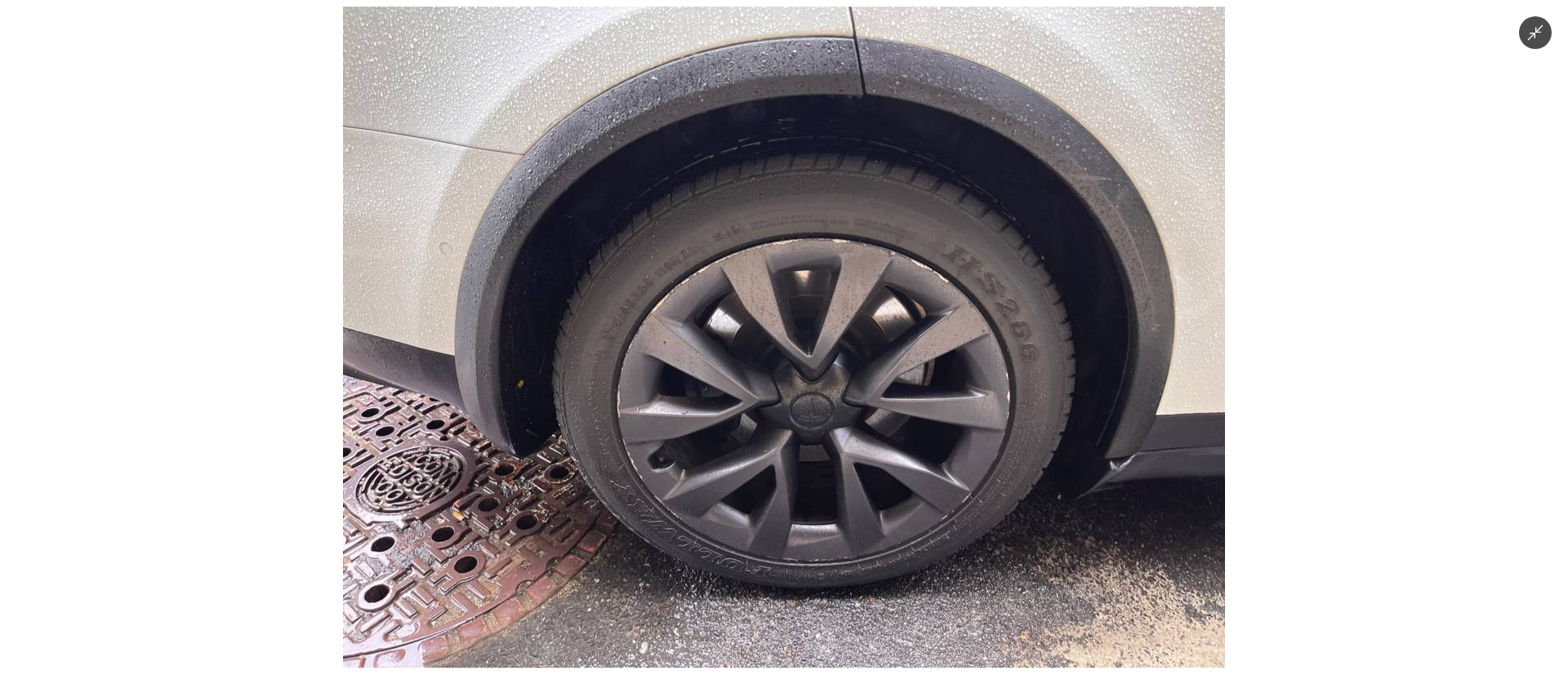
click at [853, 459] on img at bounding box center [784, 337] width 881 height 661
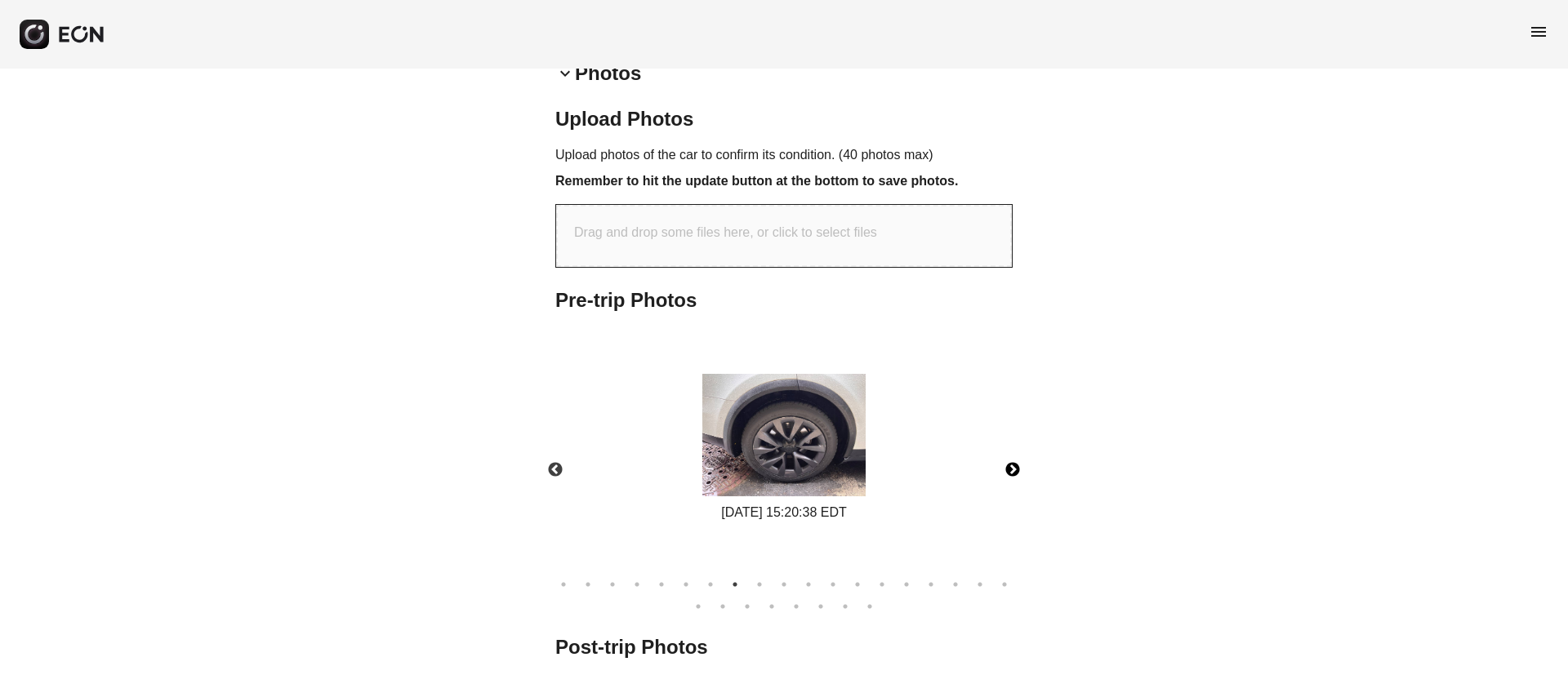
click at [1011, 467] on button "Next" at bounding box center [1013, 470] width 57 height 57
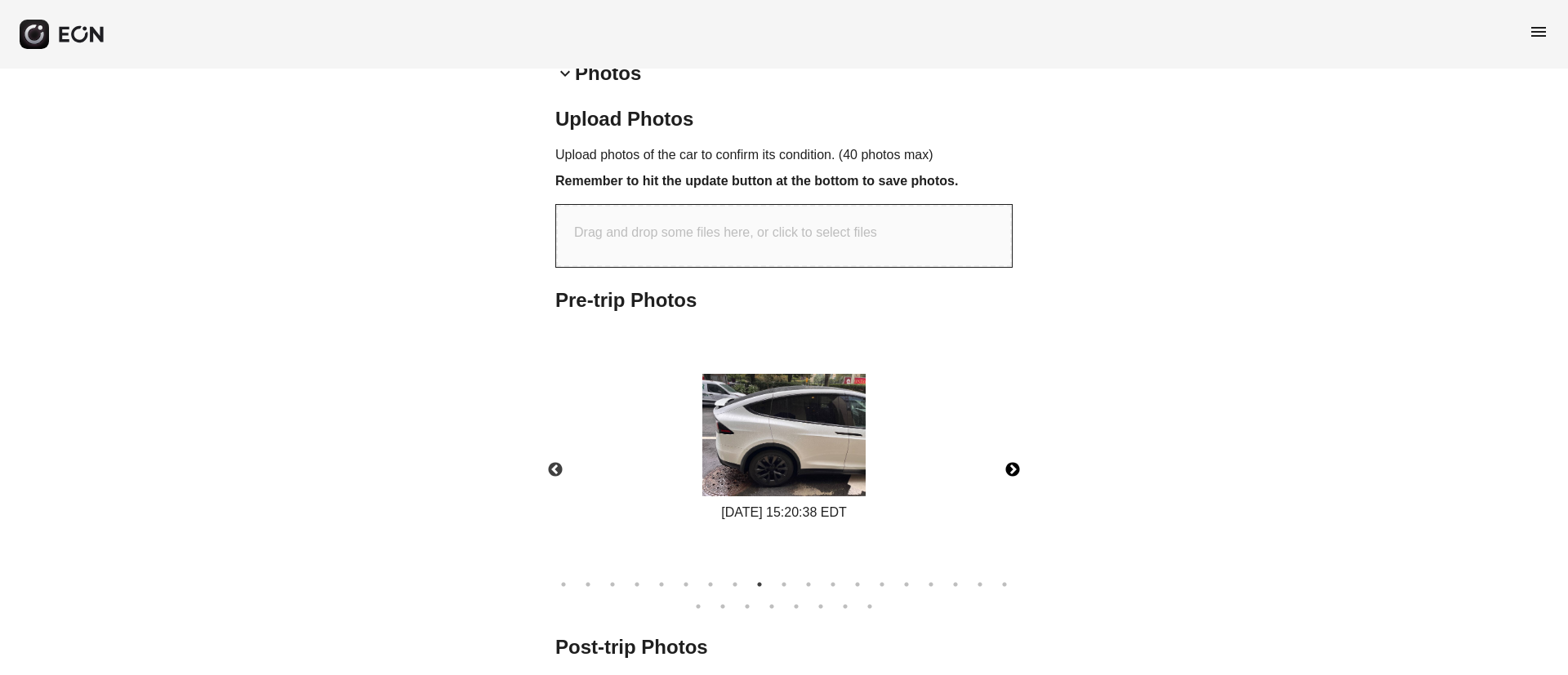
click at [787, 440] on img at bounding box center [784, 435] width 163 height 123
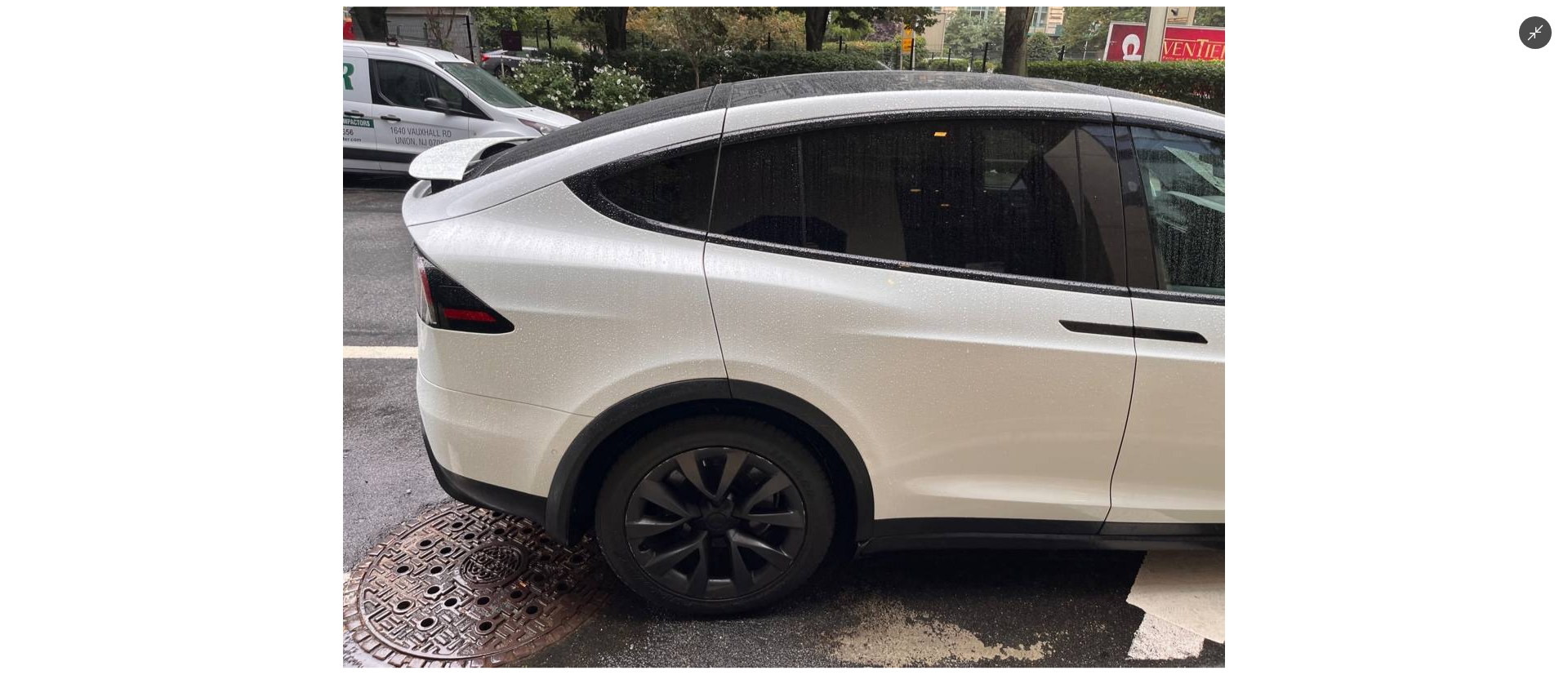
click at [816, 442] on img at bounding box center [784, 337] width 881 height 661
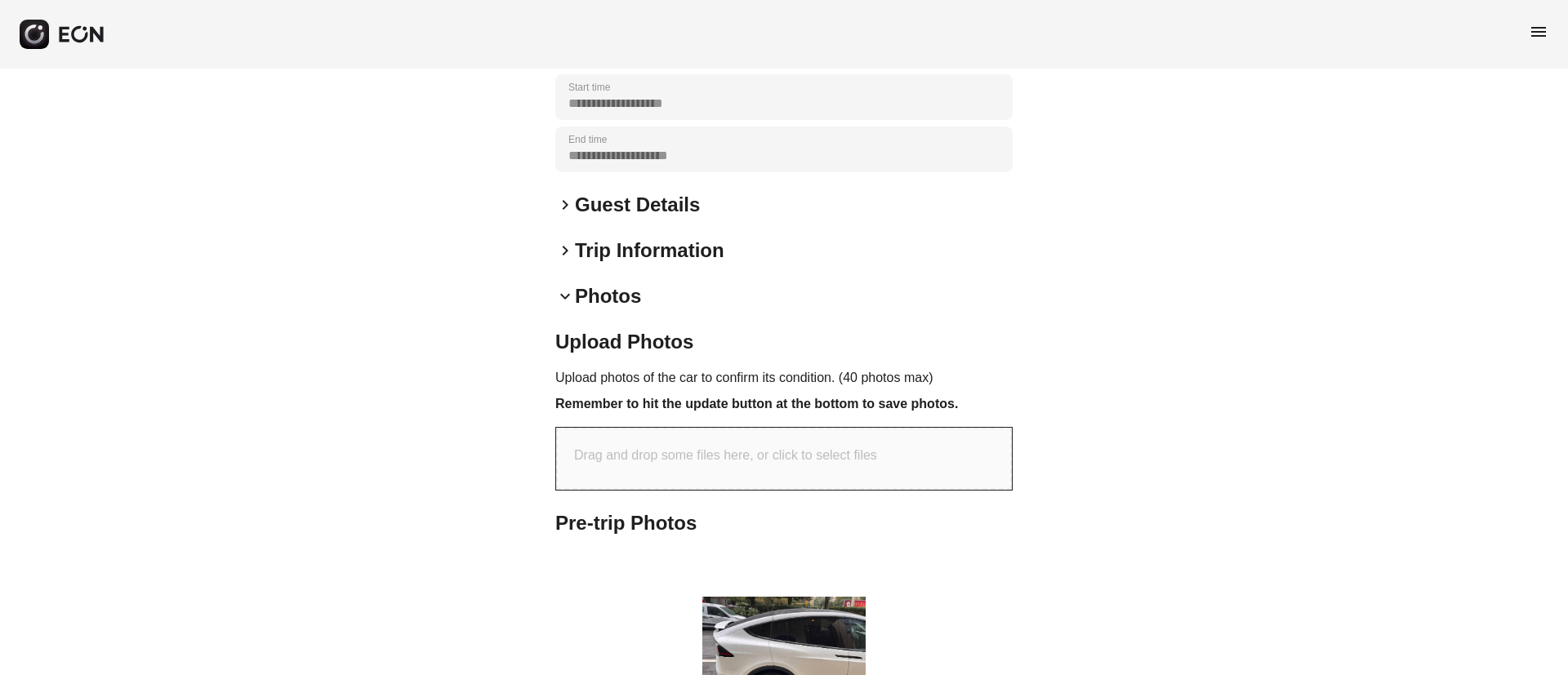
scroll to position [84, 0]
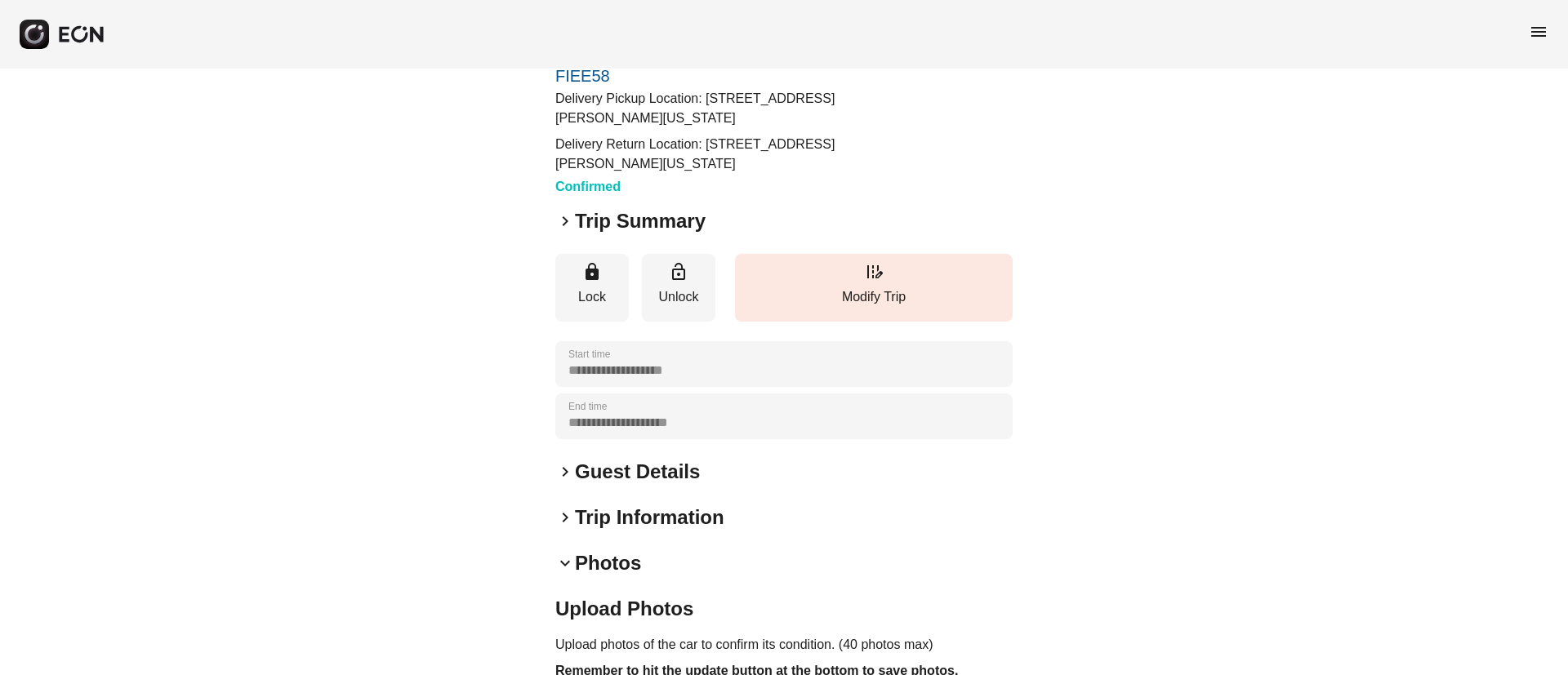
click at [1542, 34] on span "menu" at bounding box center [1538, 32] width 20 height 20
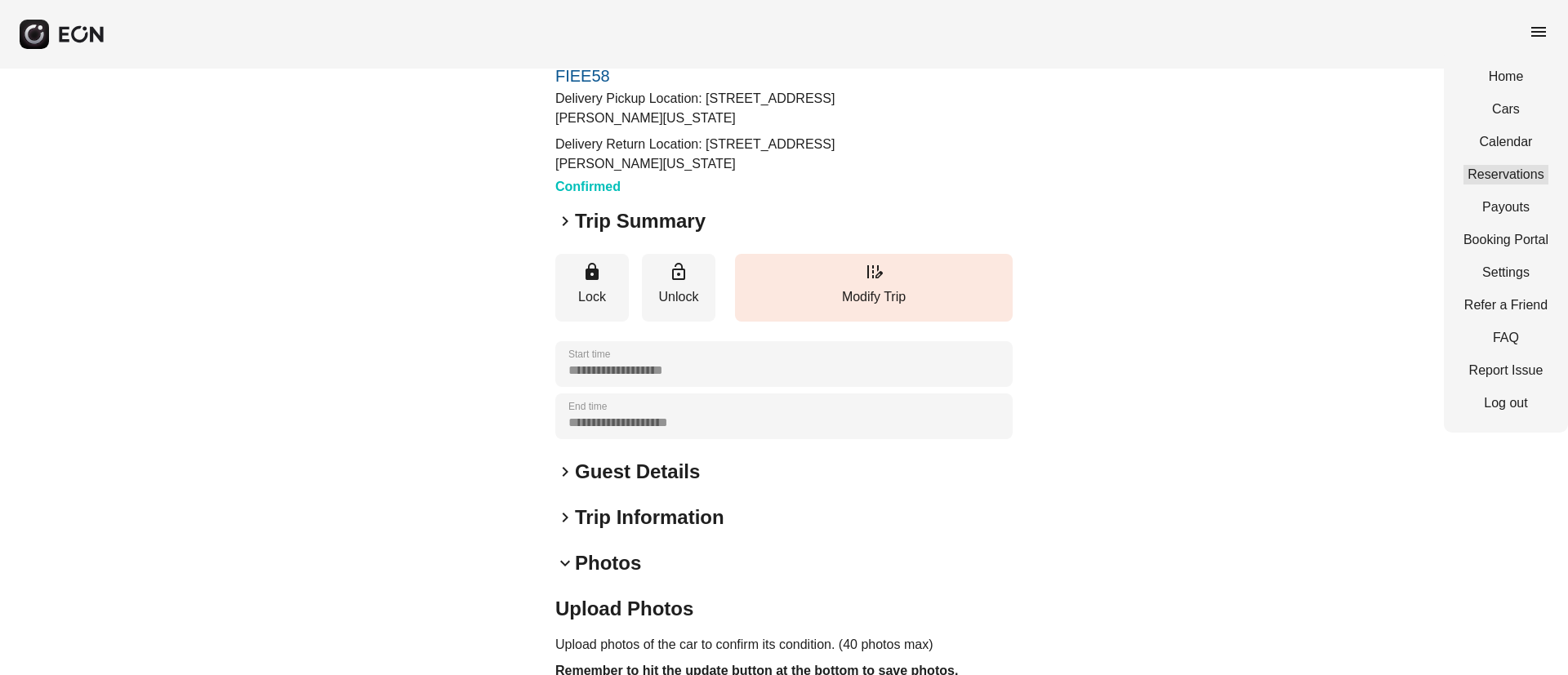
click at [1510, 165] on link "Reservations" at bounding box center [1506, 175] width 85 height 20
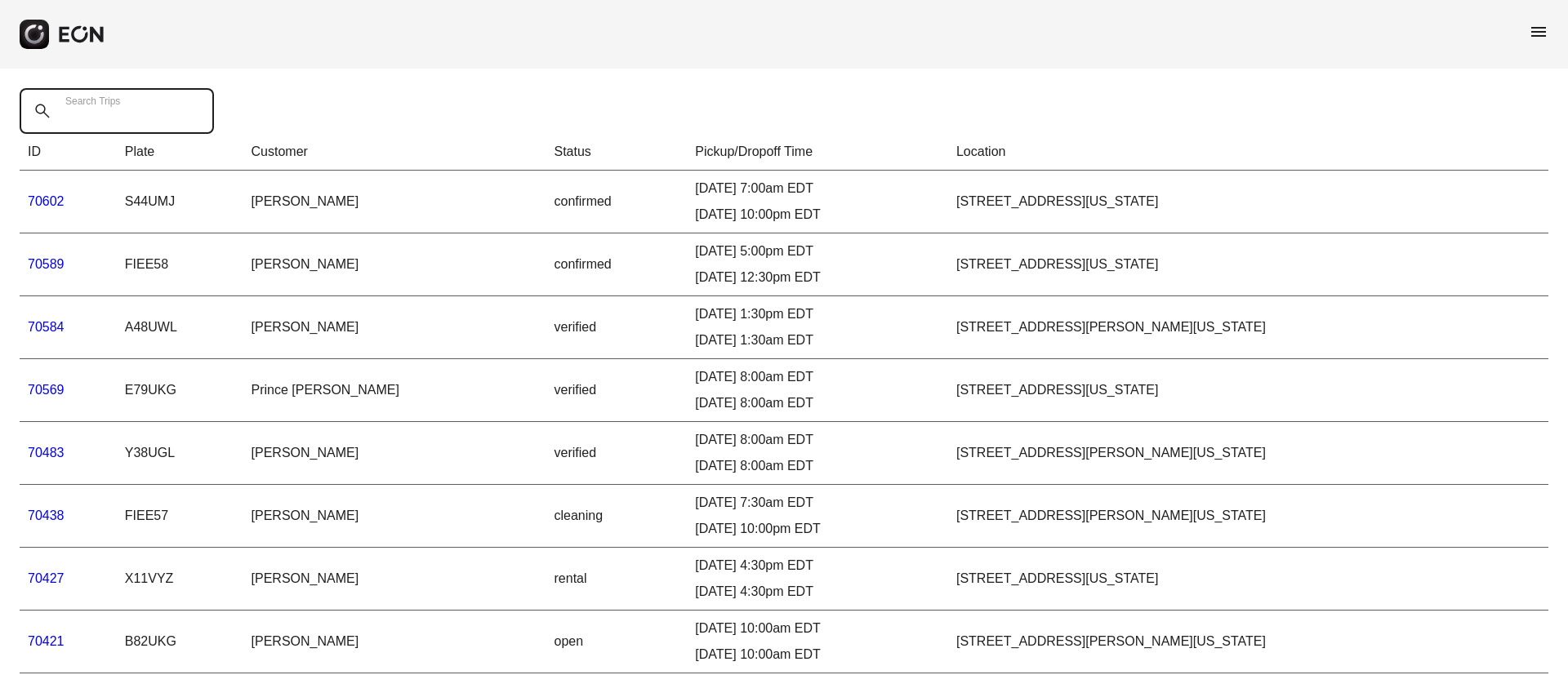
click at [127, 123] on Trips "Search Trips" at bounding box center [117, 111] width 195 height 45
paste Trips "******"
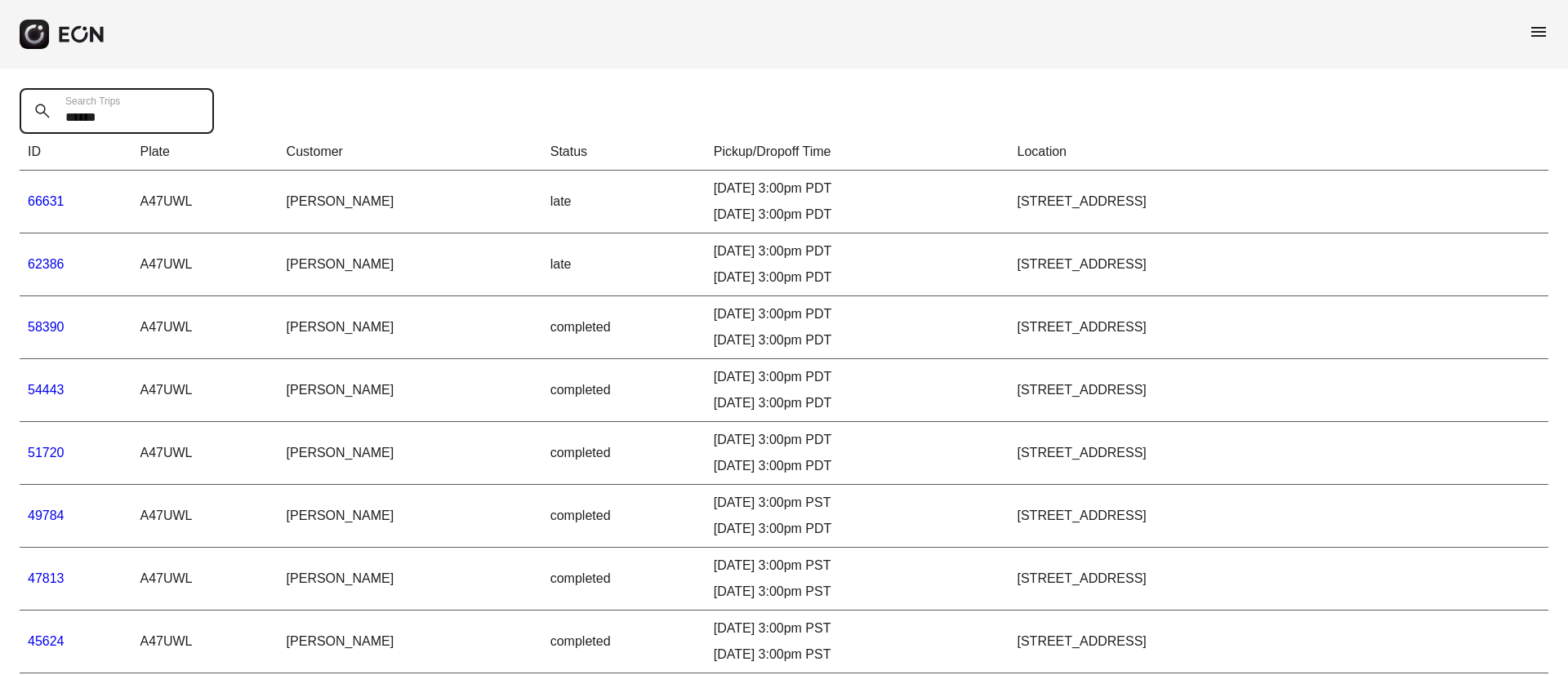
type Trips "******"
